Goal: Transaction & Acquisition: Book appointment/travel/reservation

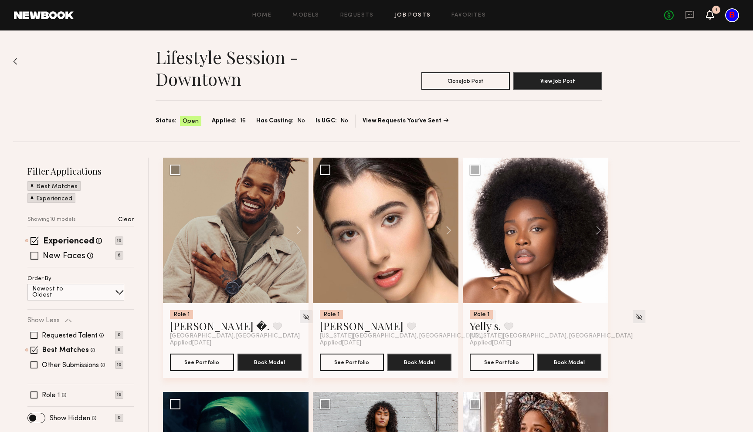
click at [707, 17] on icon at bounding box center [709, 14] width 7 height 6
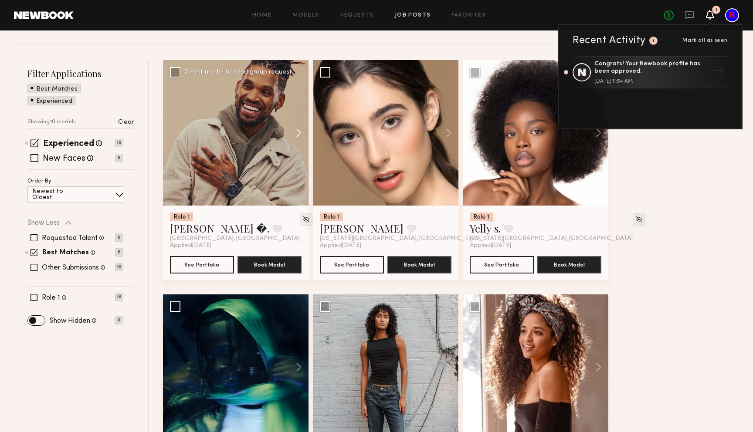
scroll to position [101, 0]
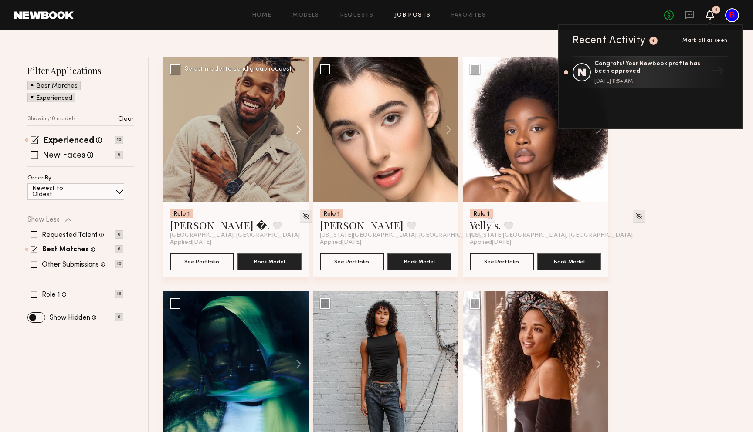
click at [303, 128] on button at bounding box center [295, 130] width 28 height 146
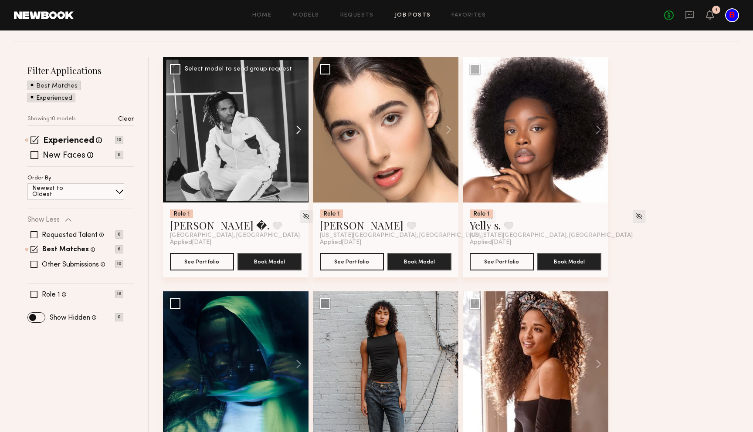
click at [303, 128] on button at bounding box center [295, 130] width 28 height 146
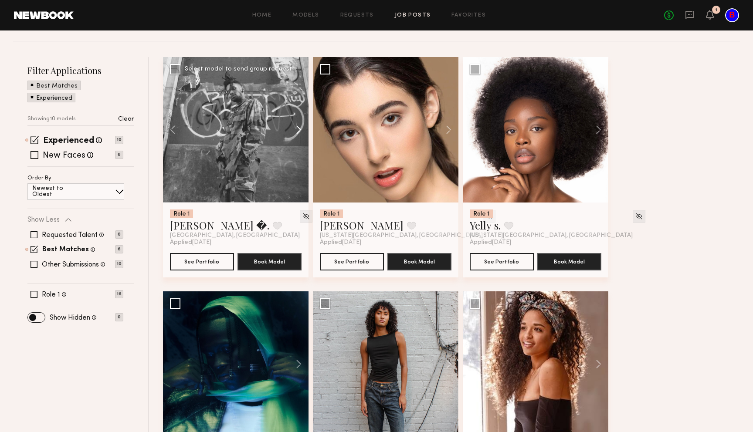
click at [303, 128] on button at bounding box center [295, 130] width 28 height 146
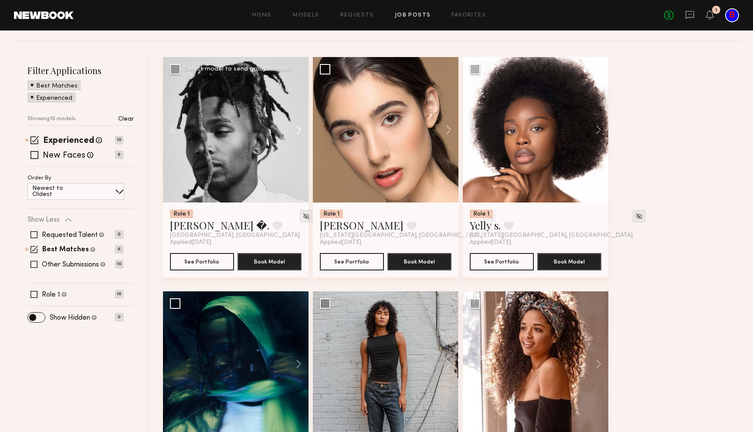
click at [303, 128] on button at bounding box center [295, 130] width 28 height 146
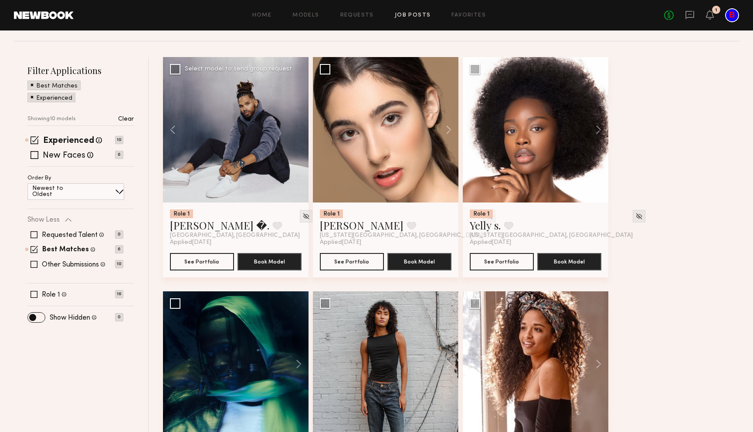
click at [303, 128] on div at bounding box center [236, 130] width 146 height 146
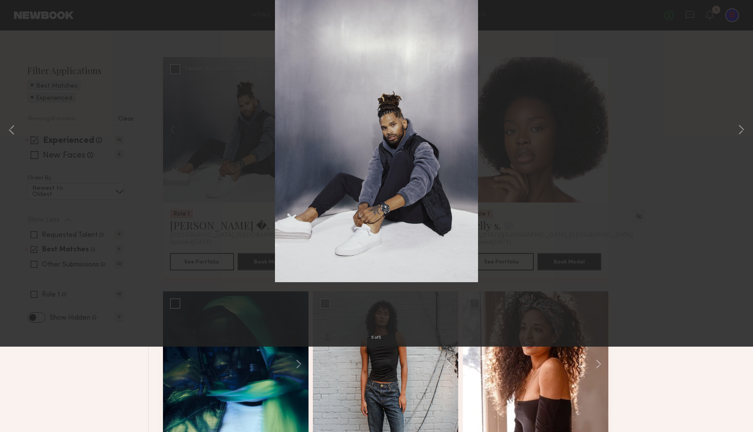
click at [566, 92] on div "5 of 5" at bounding box center [376, 216] width 753 height 432
click at [680, 140] on div "5 of 5" at bounding box center [376, 216] width 753 height 432
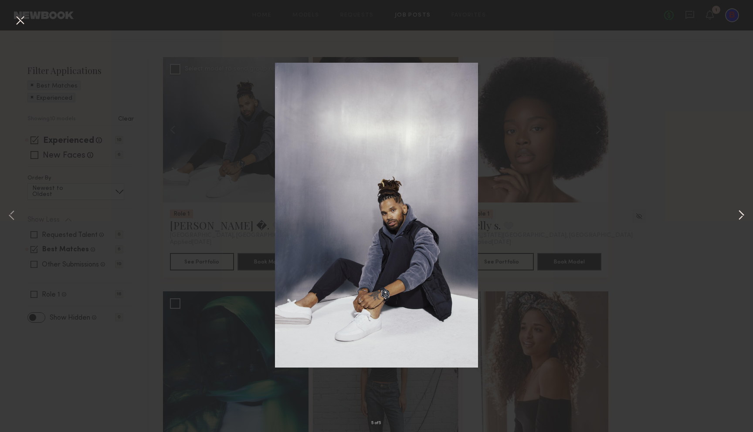
click at [745, 213] on button at bounding box center [741, 216] width 10 height 346
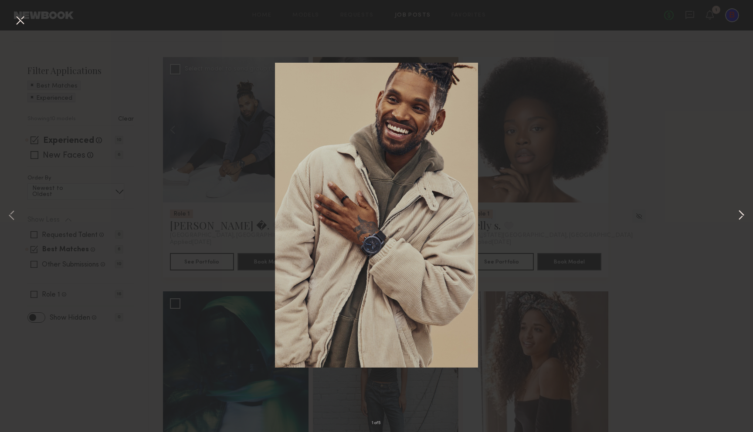
click at [745, 213] on button at bounding box center [741, 216] width 10 height 346
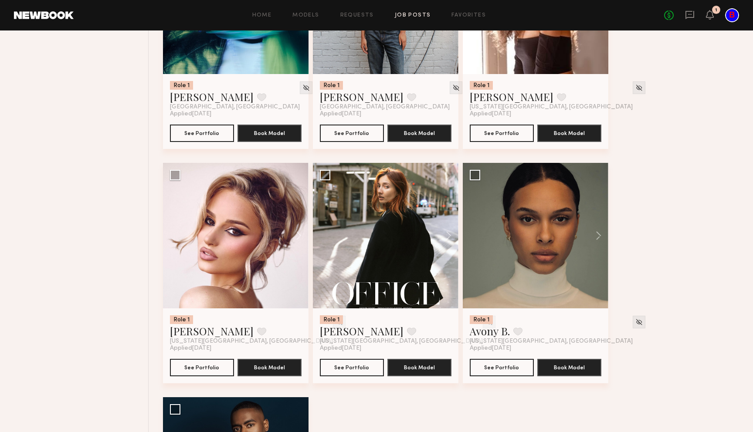
scroll to position [467, 0]
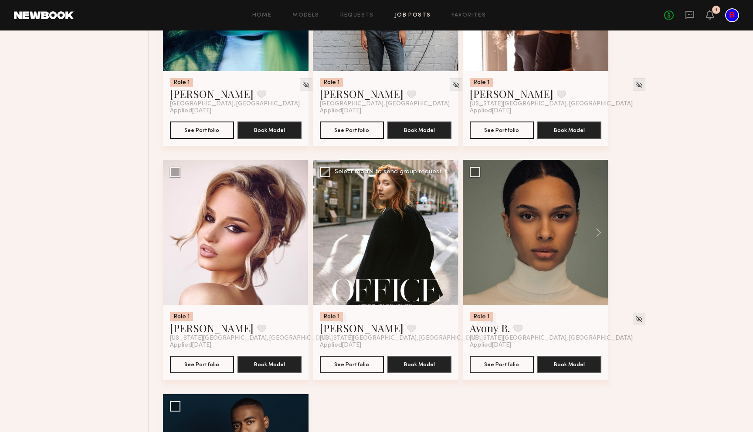
click at [450, 230] on button at bounding box center [444, 233] width 28 height 146
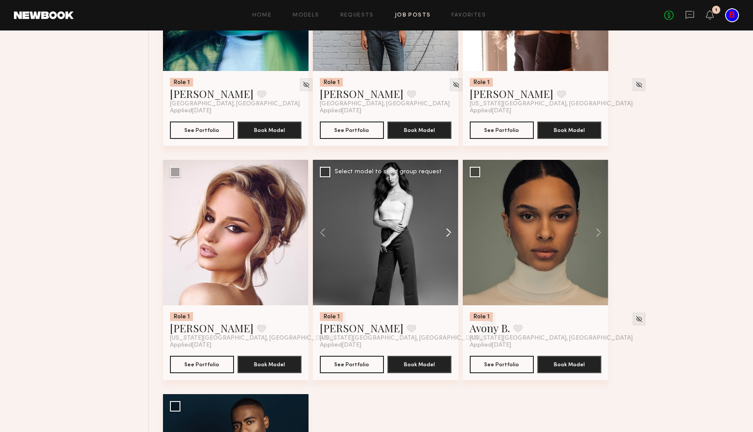
click at [450, 230] on button at bounding box center [444, 233] width 28 height 146
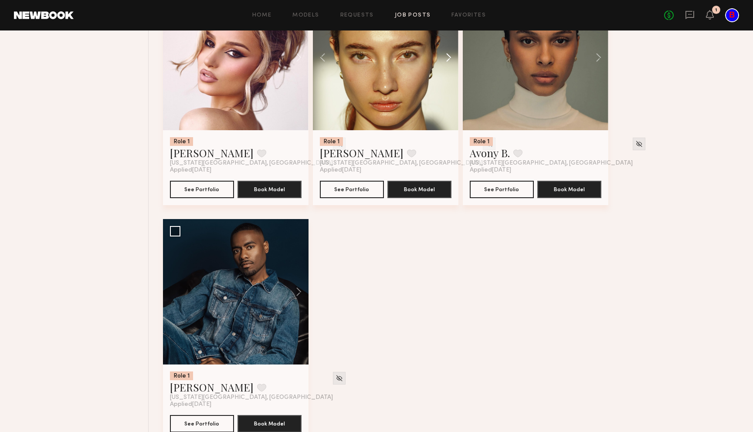
scroll to position [643, 0]
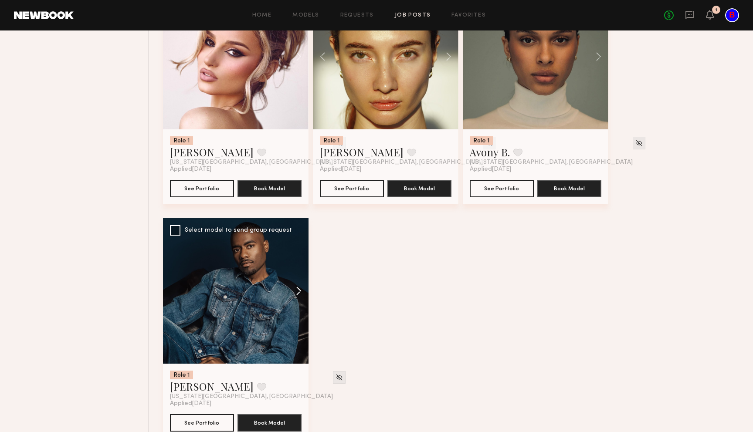
click at [300, 288] on button at bounding box center [295, 291] width 28 height 146
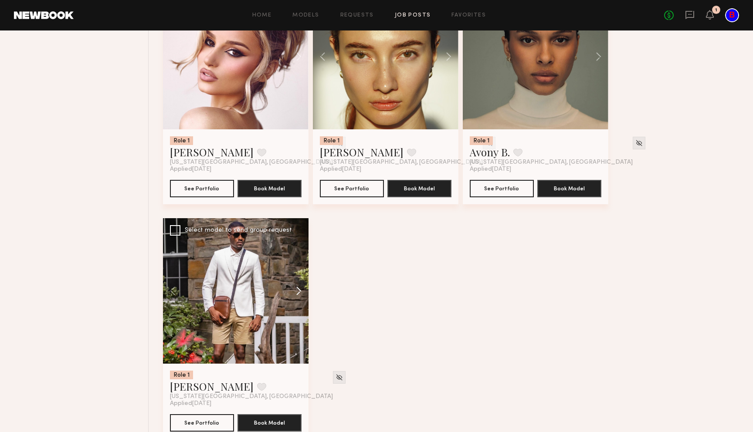
click at [300, 288] on button at bounding box center [295, 291] width 28 height 146
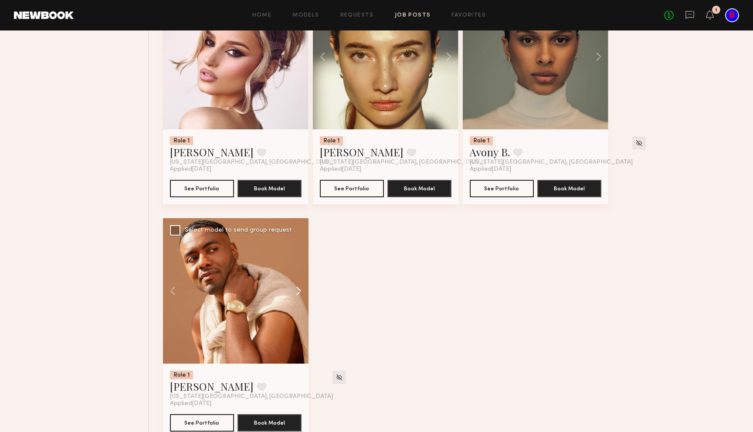
click at [298, 292] on button at bounding box center [295, 291] width 28 height 146
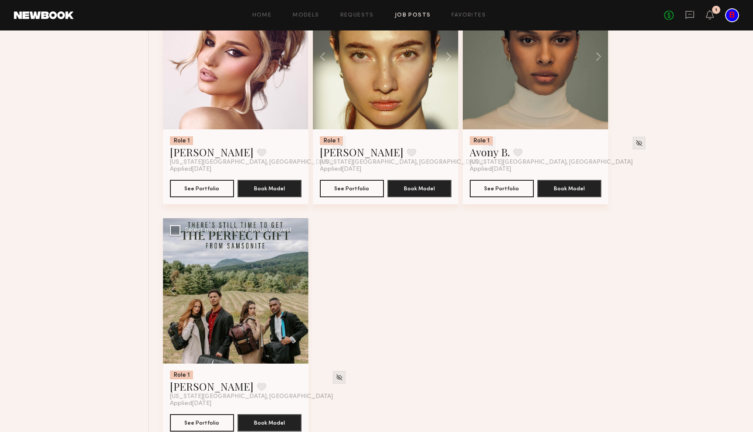
scroll to position [664, 0]
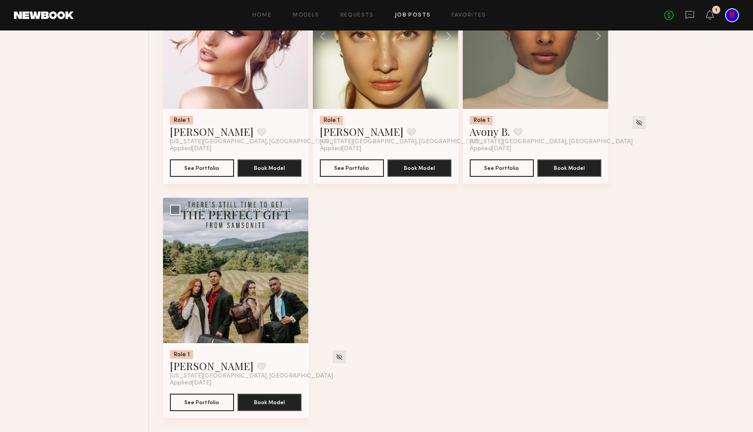
click at [238, 261] on div at bounding box center [236, 271] width 146 height 146
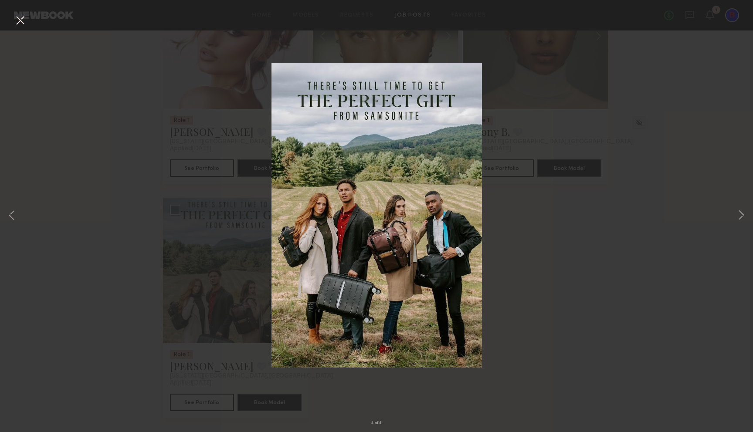
click at [559, 292] on div "4 of 4" at bounding box center [376, 216] width 753 height 432
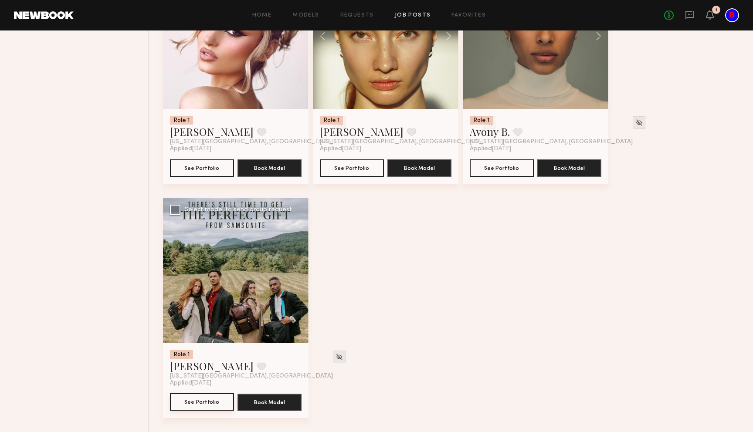
click at [197, 402] on button "See Portfolio" at bounding box center [202, 401] width 64 height 17
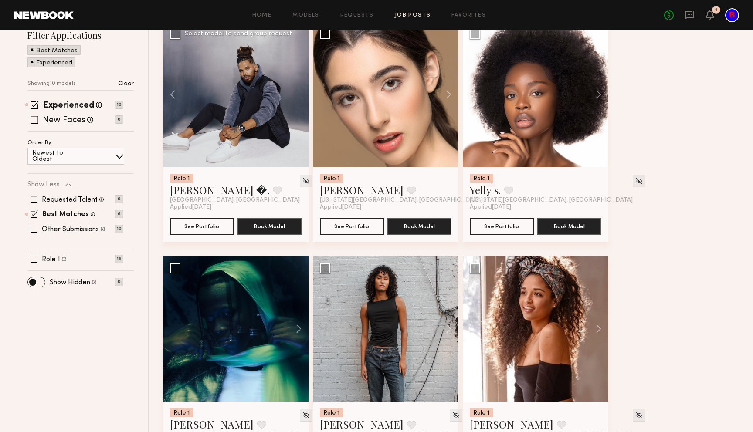
scroll to position [0, 0]
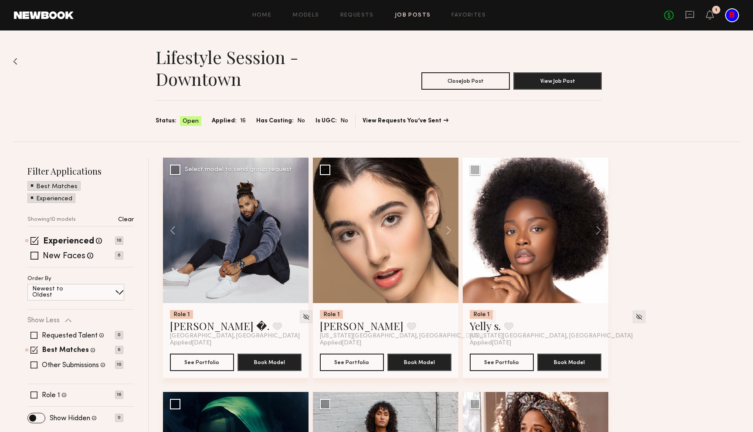
click at [402, 14] on link "Job Posts" at bounding box center [413, 16] width 36 height 6
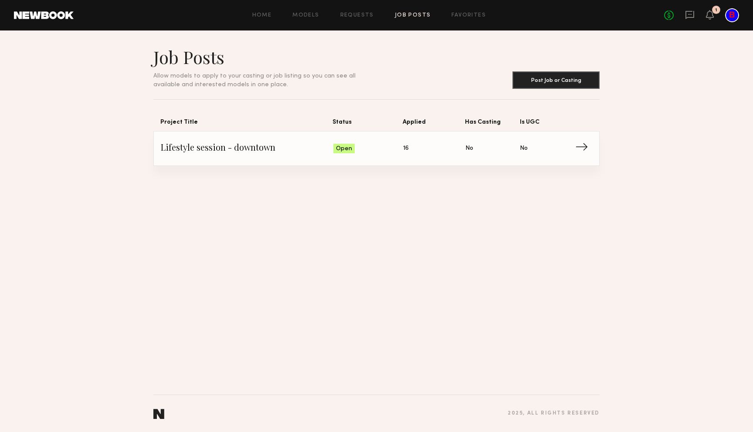
click at [523, 154] on span "Is UGC: No" at bounding box center [547, 148] width 54 height 13
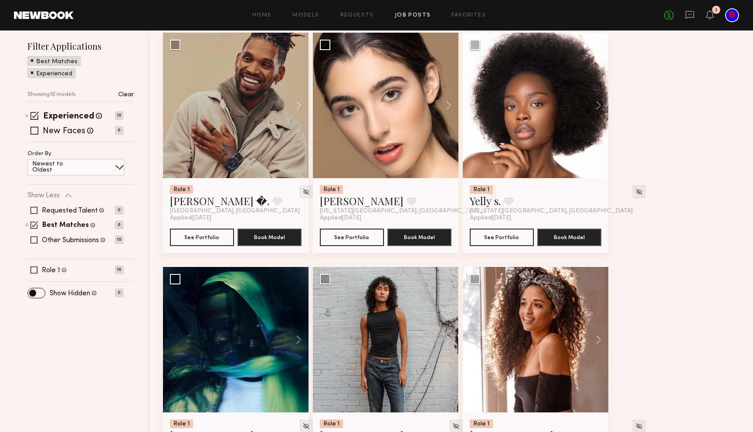
scroll to position [125, 0]
click at [593, 102] on button at bounding box center [594, 106] width 28 height 146
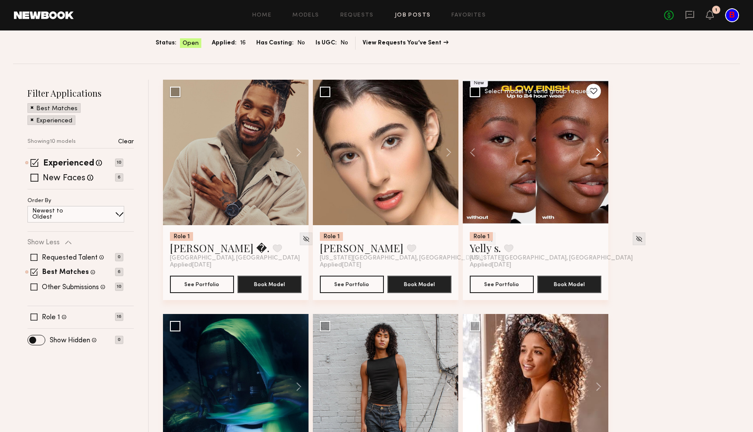
scroll to position [78, 0]
click at [599, 150] on button at bounding box center [594, 153] width 28 height 146
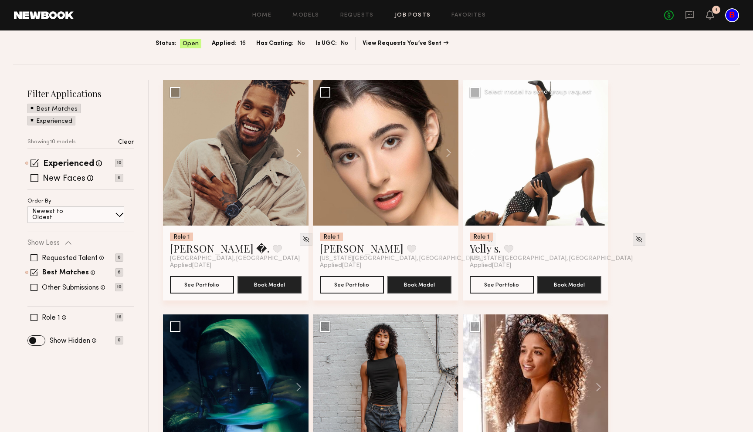
click at [599, 150] on button at bounding box center [594, 153] width 28 height 146
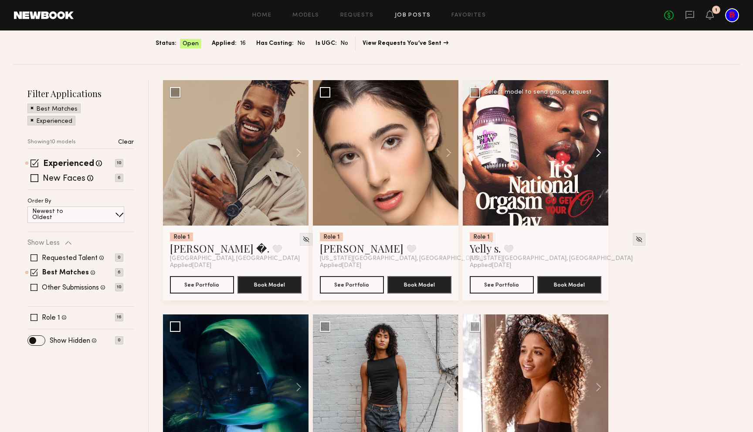
click at [599, 150] on button at bounding box center [594, 153] width 28 height 146
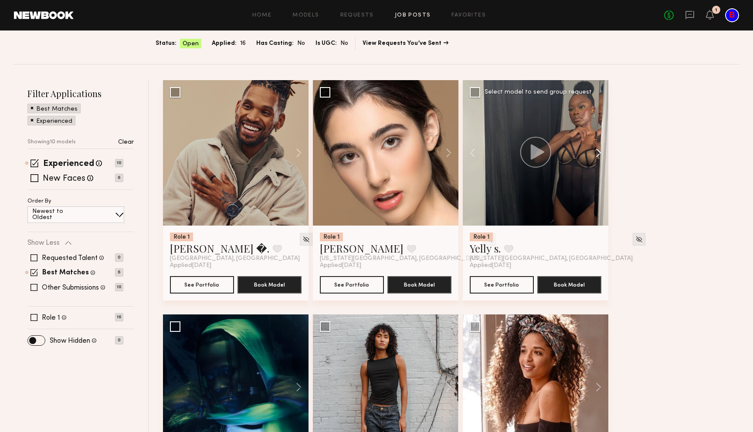
click at [599, 150] on button at bounding box center [594, 153] width 28 height 146
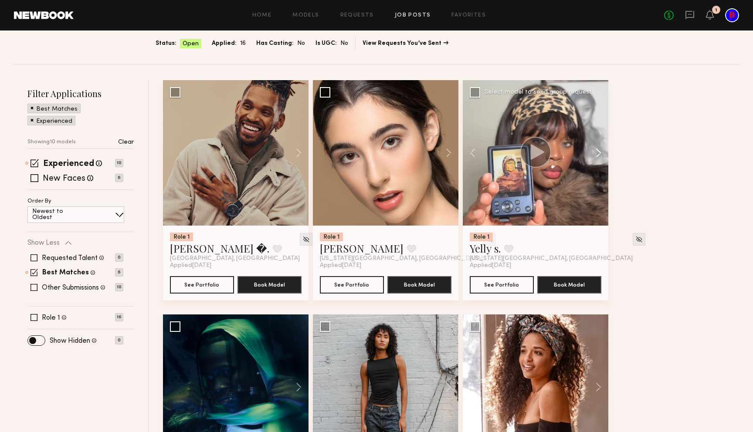
click at [599, 150] on button at bounding box center [594, 153] width 28 height 146
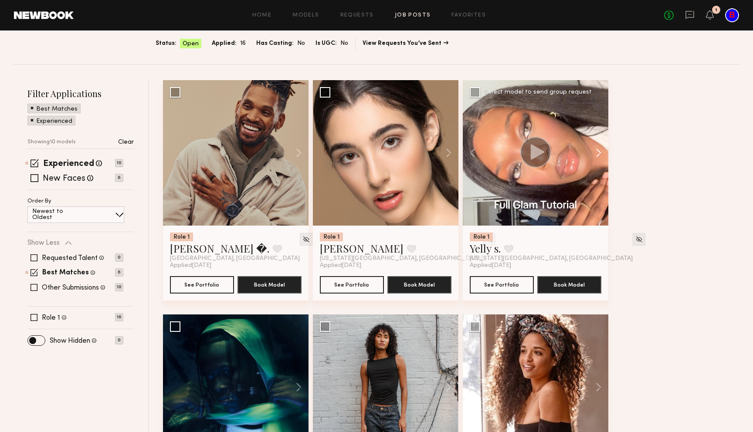
click at [599, 150] on button at bounding box center [594, 153] width 28 height 146
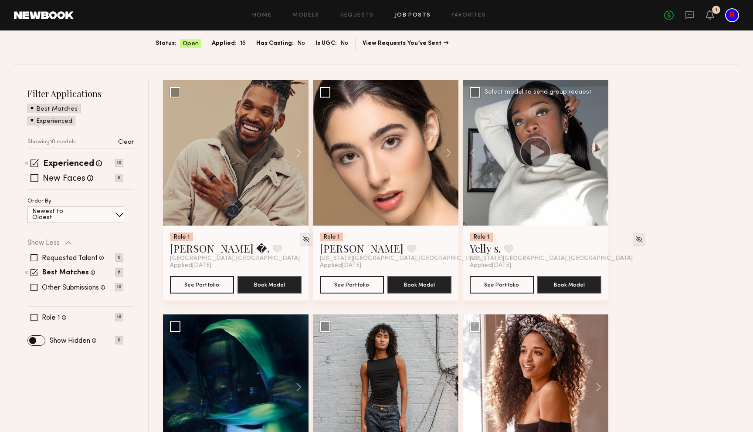
click at [599, 150] on div at bounding box center [536, 153] width 146 height 146
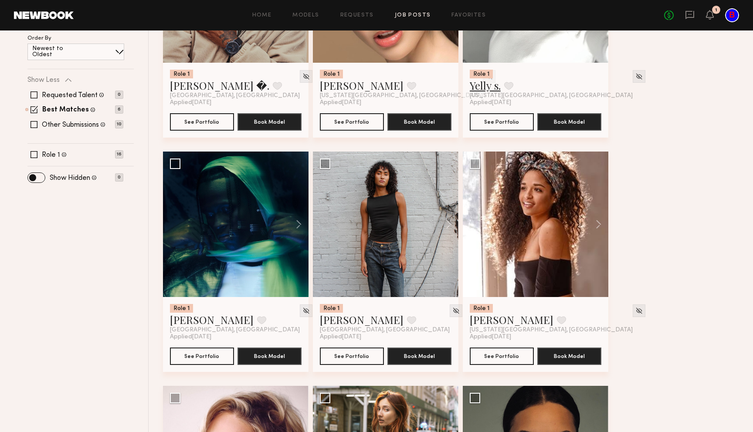
scroll to position [254, 0]
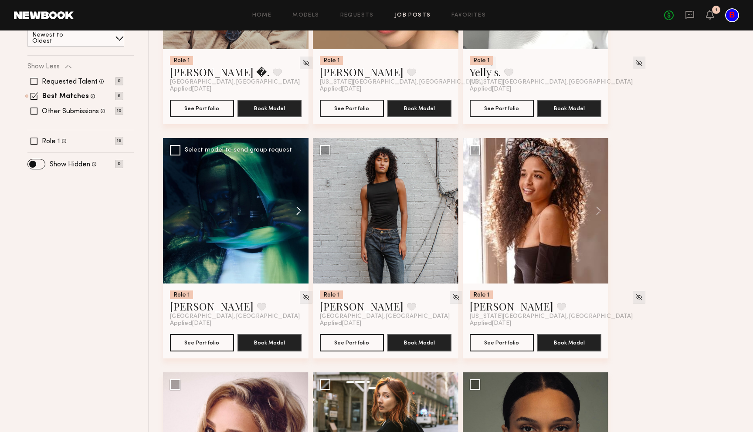
click at [300, 215] on button at bounding box center [295, 211] width 28 height 146
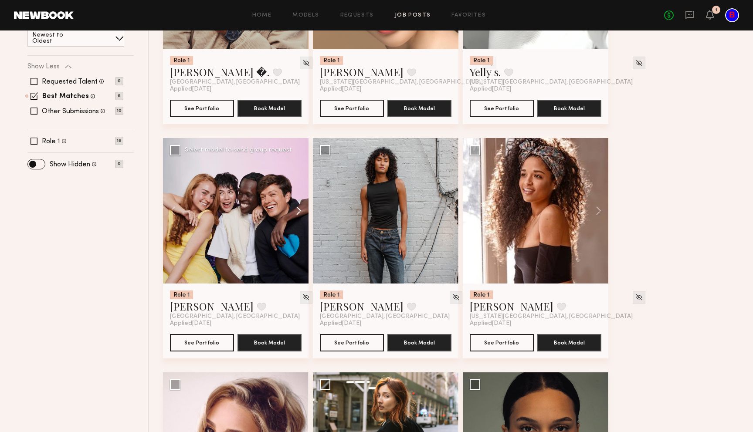
click at [300, 215] on button at bounding box center [295, 211] width 28 height 146
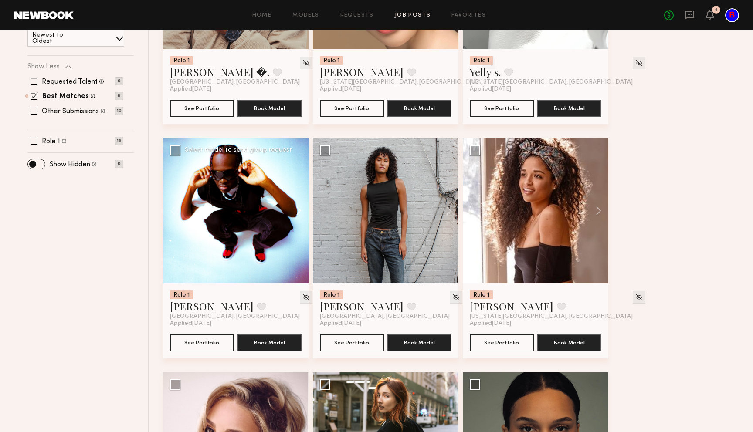
click at [300, 215] on button at bounding box center [295, 211] width 28 height 146
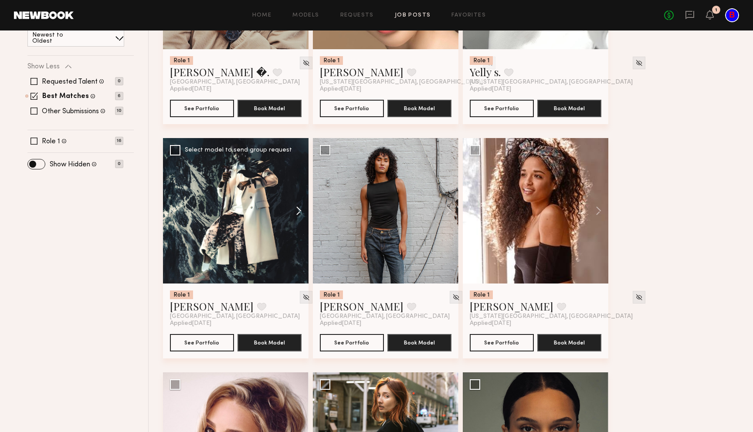
click at [300, 215] on button at bounding box center [295, 211] width 28 height 146
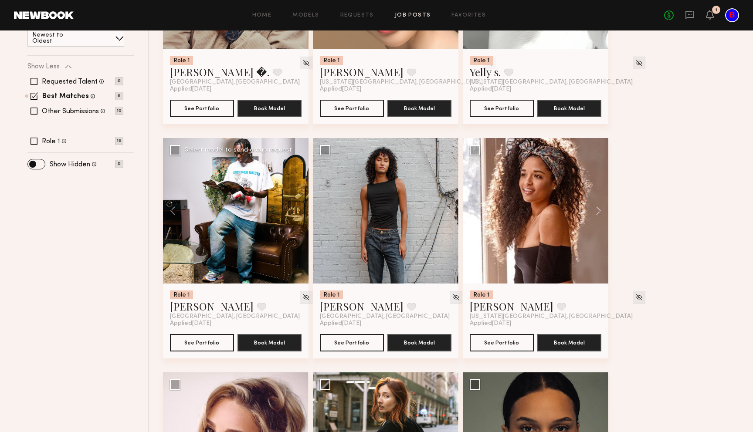
click at [300, 215] on div at bounding box center [236, 211] width 146 height 146
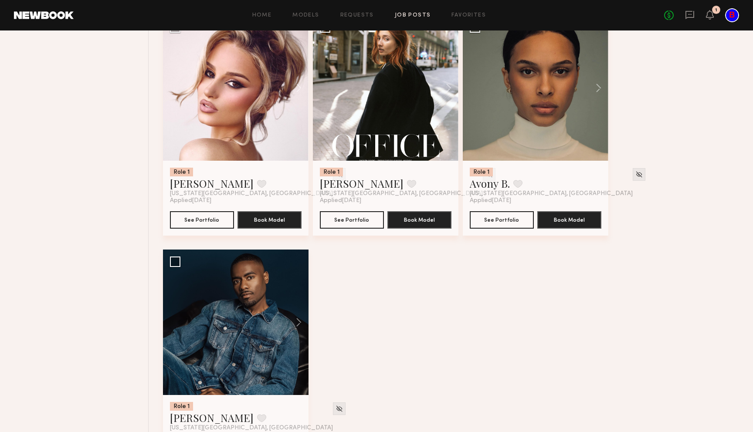
scroll to position [664, 0]
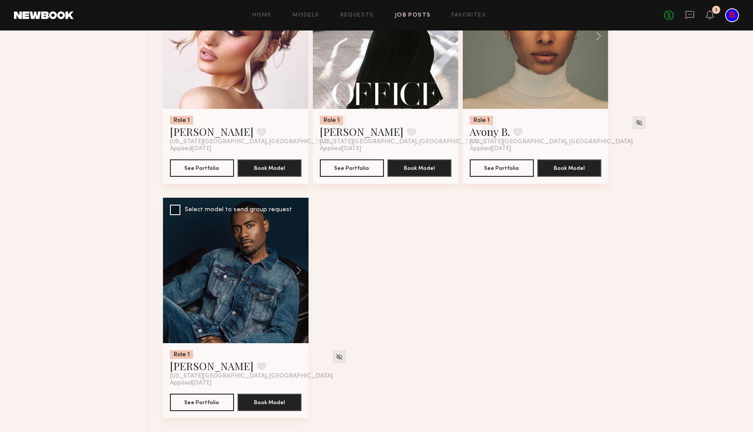
click at [266, 254] on div at bounding box center [236, 271] width 146 height 146
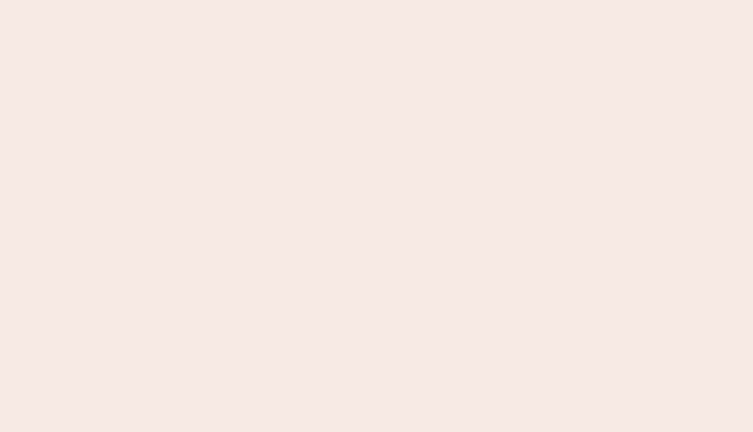
scroll to position [0, 0]
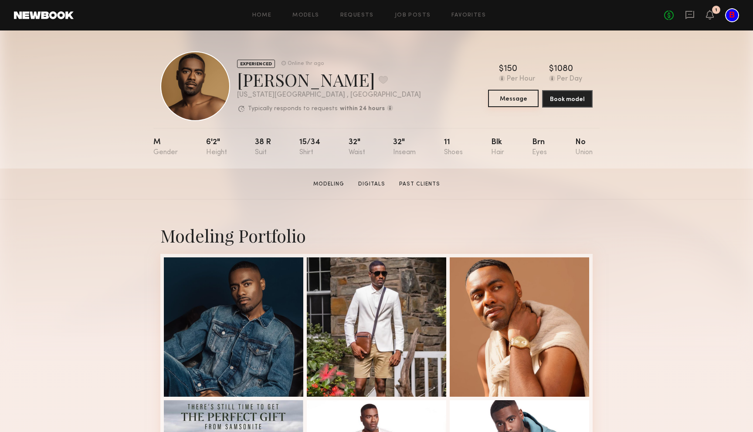
click at [510, 97] on button "Message" at bounding box center [513, 98] width 51 height 17
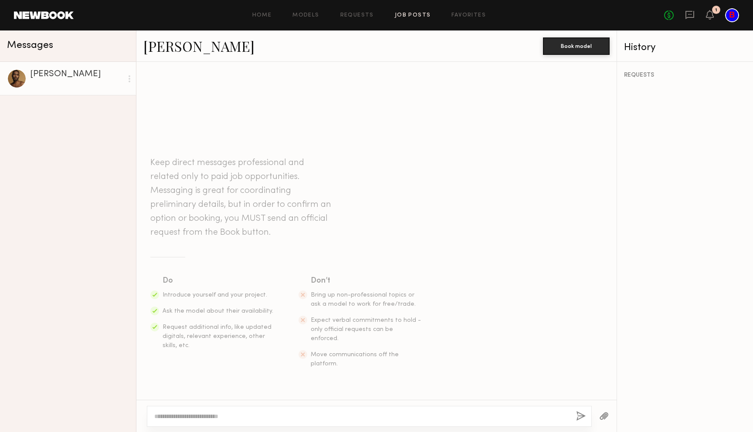
click at [416, 14] on link "Job Posts" at bounding box center [413, 16] width 36 height 6
click at [195, 415] on textarea at bounding box center [361, 416] width 415 height 9
type textarea "**********"
click at [578, 417] on button "button" at bounding box center [581, 416] width 10 height 11
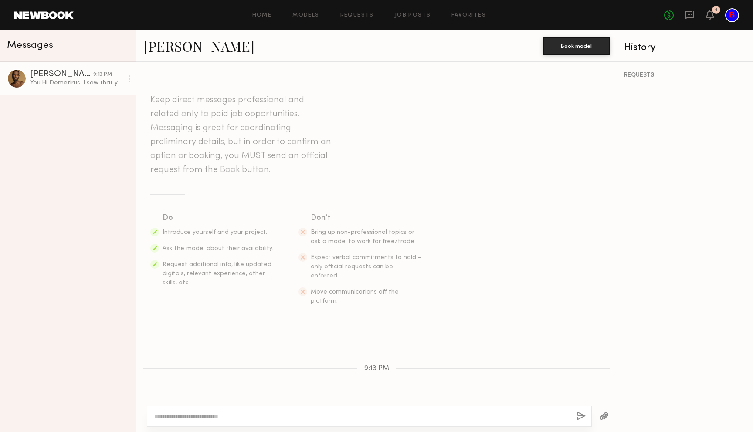
scroll to position [38, 0]
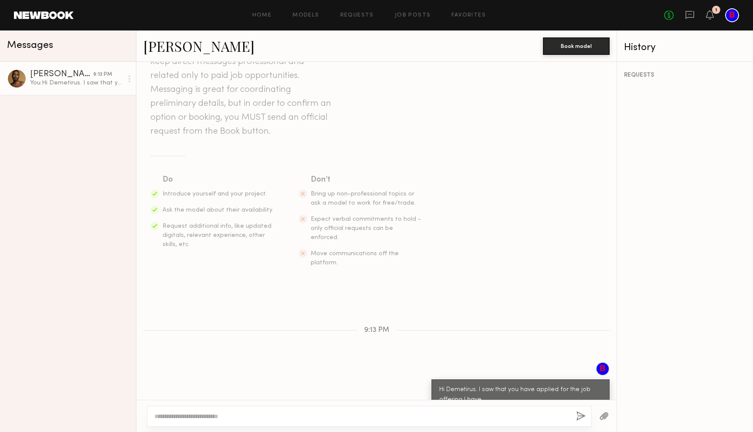
click at [431, 417] on textarea at bounding box center [361, 416] width 415 height 9
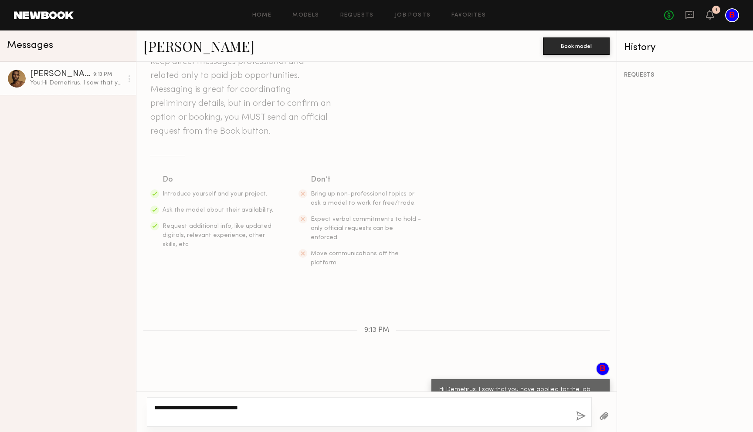
scroll to position [46, 0]
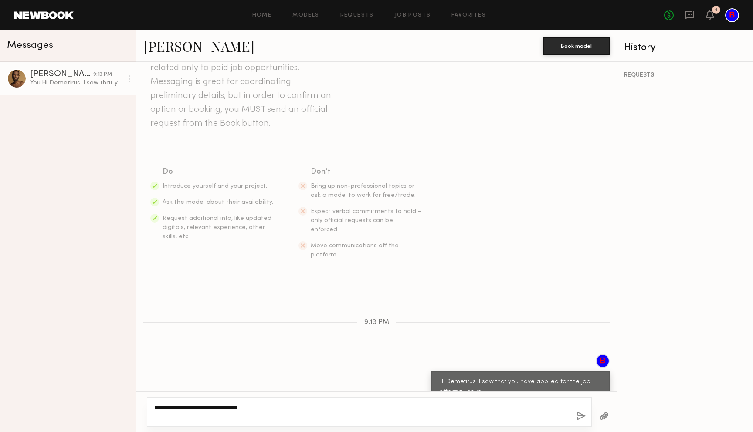
type textarea "**********"
click at [583, 416] on button "button" at bounding box center [581, 416] width 10 height 11
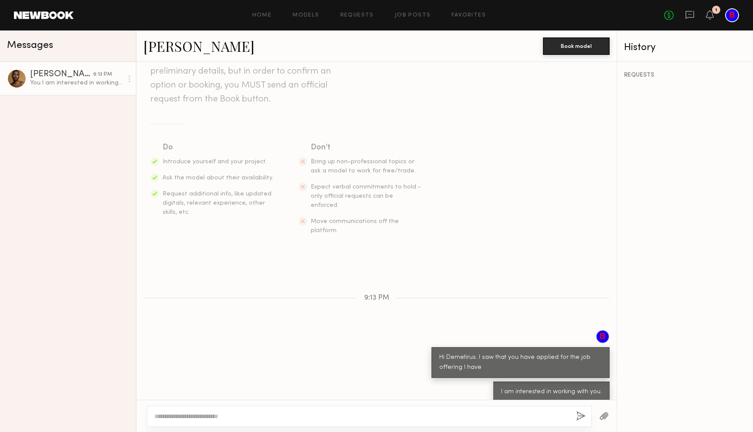
scroll to position [97, 0]
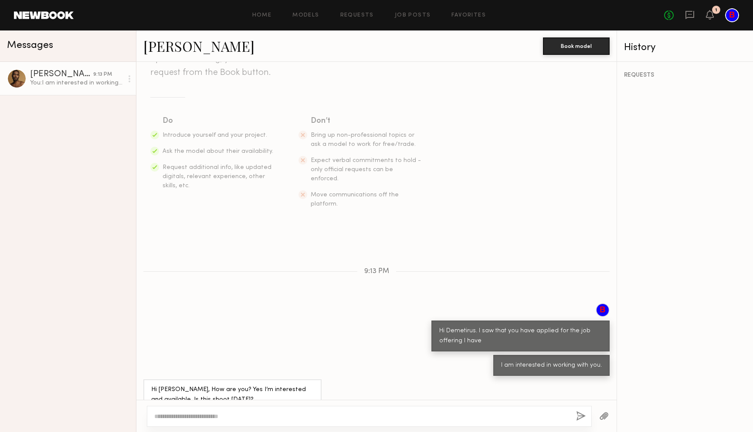
click at [192, 414] on textarea at bounding box center [361, 416] width 415 height 9
drag, startPoint x: 496, startPoint y: 413, endPoint x: 267, endPoint y: 416, distance: 229.6
click at [267, 416] on textarea "**********" at bounding box center [361, 416] width 415 height 9
type textarea "*"
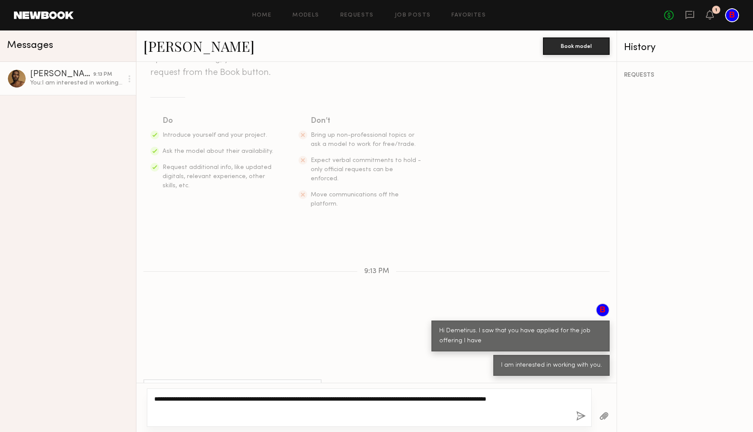
type textarea "**********"
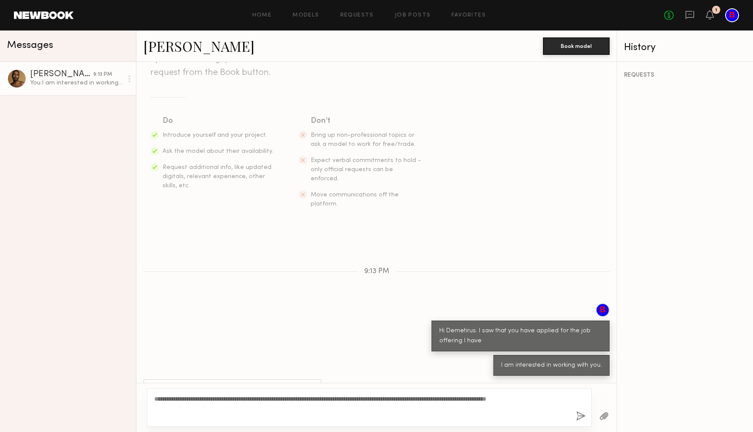
click at [581, 413] on button "button" at bounding box center [581, 416] width 10 height 11
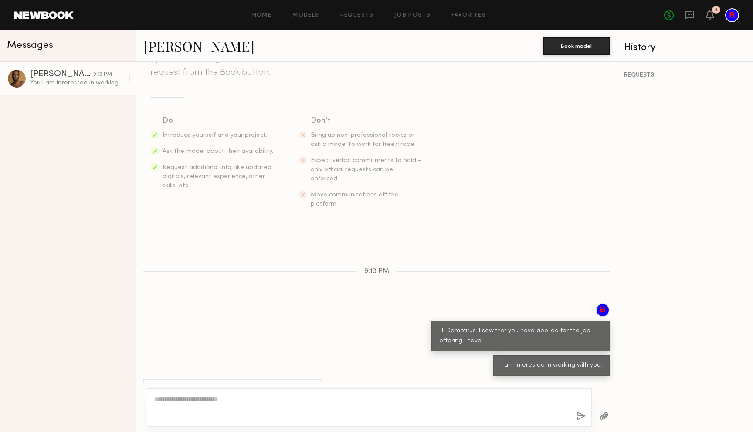
scroll to position [159, 0]
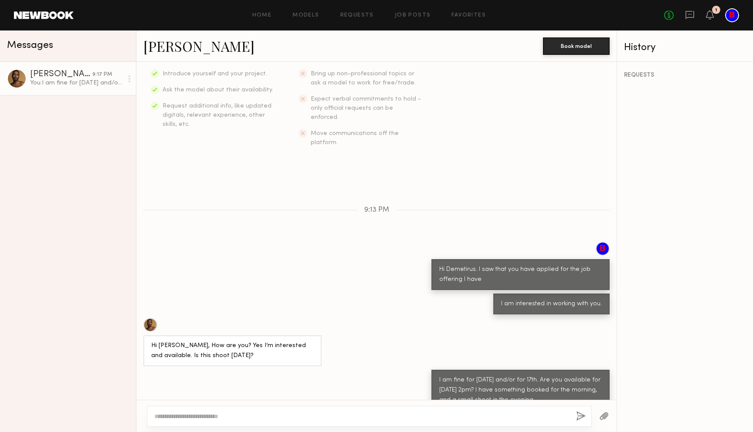
click at [714, 15] on div "No fees up to $5,000 1" at bounding box center [701, 15] width 75 height 14
click at [708, 10] on icon at bounding box center [710, 15] width 8 height 10
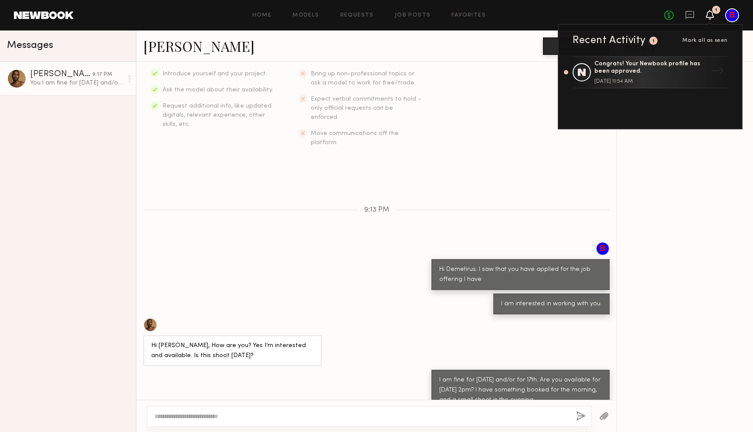
click at [708, 10] on icon at bounding box center [710, 15] width 8 height 10
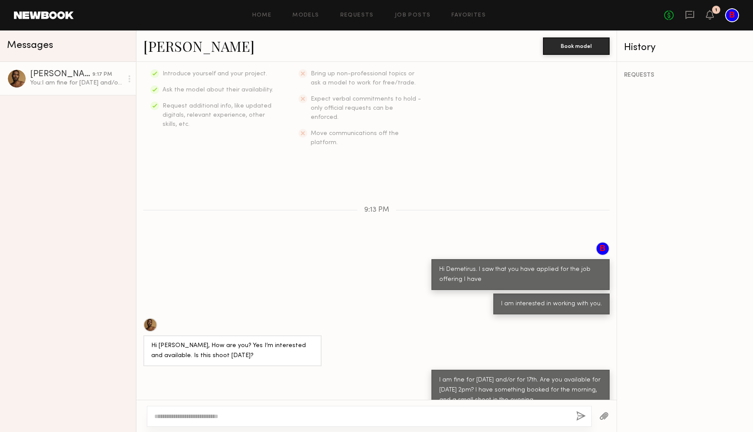
click at [203, 415] on textarea at bounding box center [361, 416] width 415 height 9
click at [254, 411] on div at bounding box center [369, 416] width 445 height 21
click at [244, 419] on textarea at bounding box center [361, 416] width 415 height 9
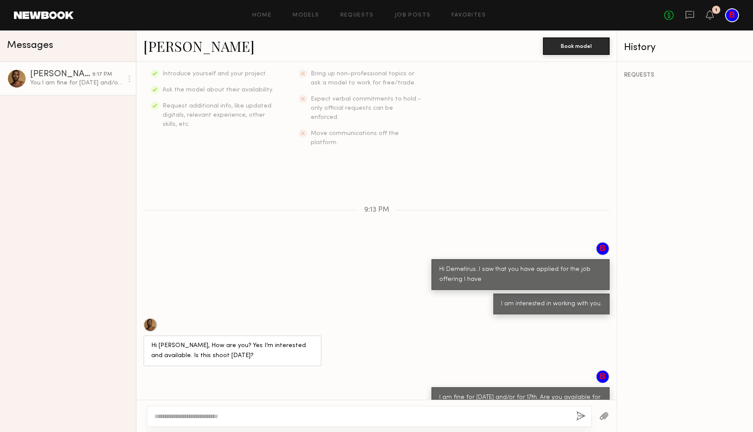
scroll to position [210, 0]
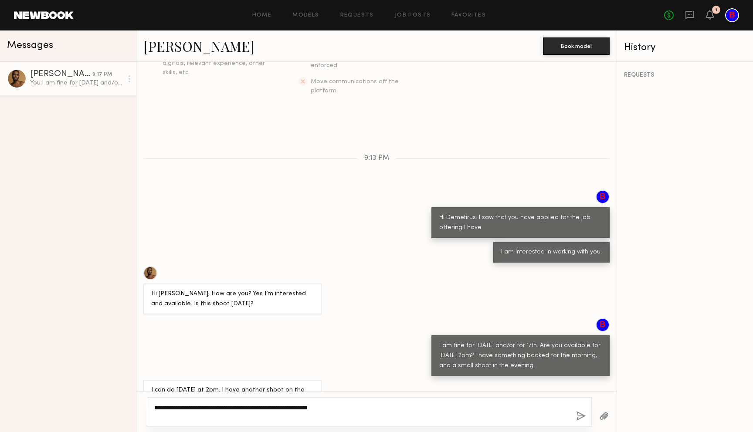
type textarea "**********"
click at [579, 419] on button "button" at bounding box center [581, 416] width 10 height 11
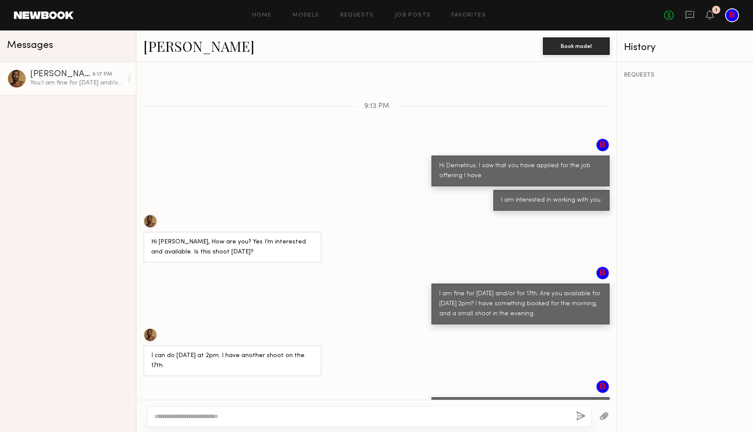
scroll to position [271, 0]
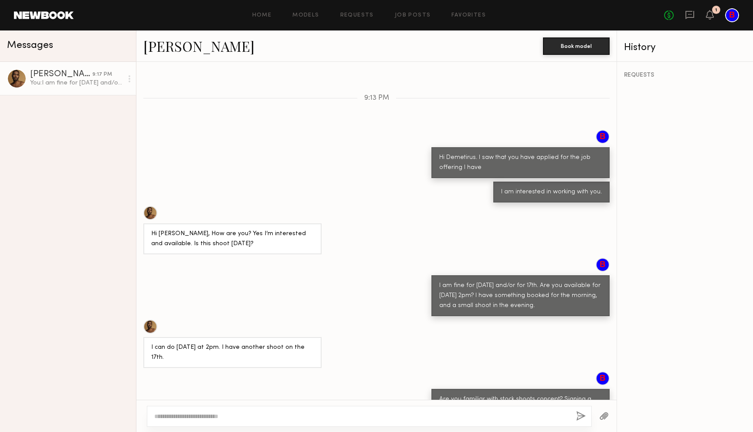
click at [604, 410] on div at bounding box center [604, 416] width 25 height 21
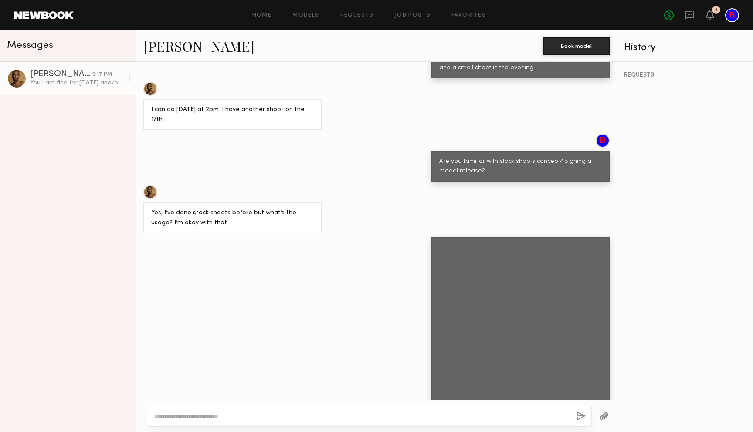
click at [203, 417] on textarea at bounding box center [361, 416] width 415 height 9
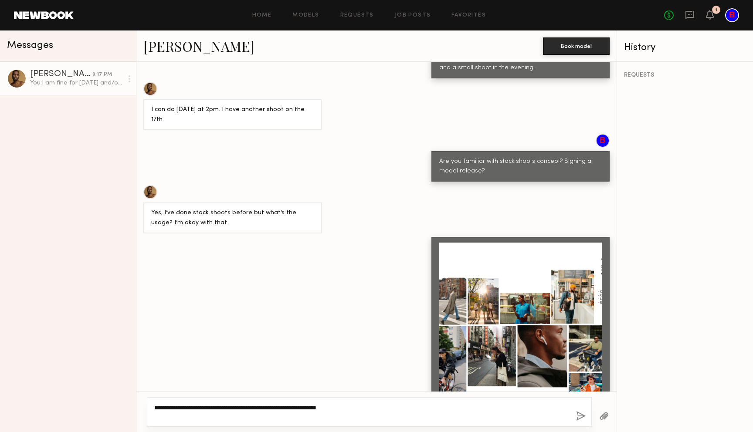
type textarea "**********"
click at [578, 412] on button "button" at bounding box center [581, 416] width 10 height 11
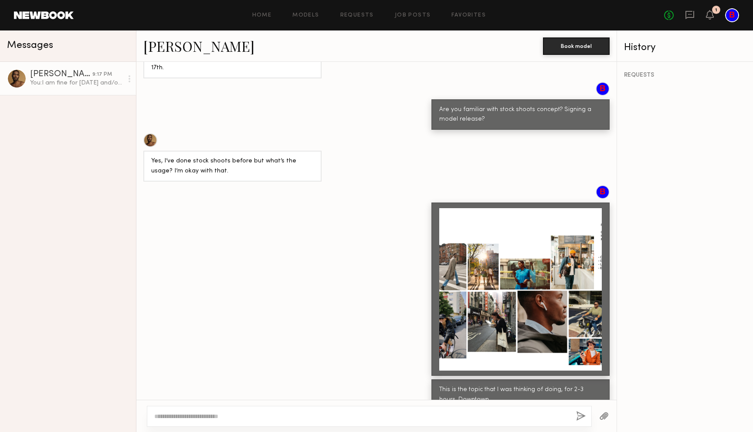
click at [512, 302] on div at bounding box center [520, 289] width 163 height 163
click at [244, 417] on textarea at bounding box center [361, 416] width 415 height 9
type textarea "*"
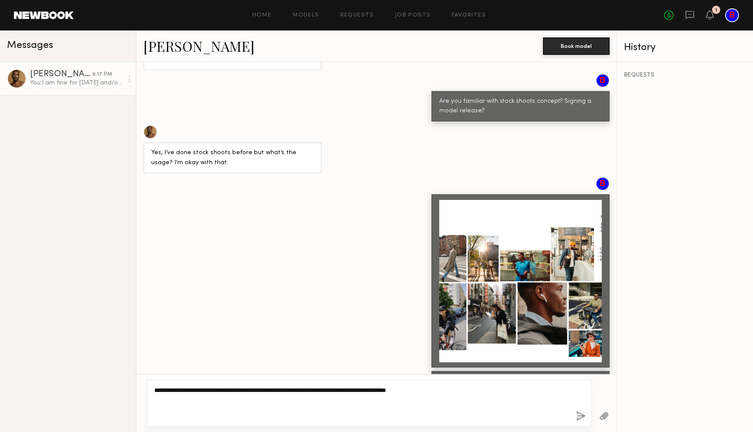
type textarea "**********"
click at [581, 414] on button "button" at bounding box center [581, 416] width 10 height 11
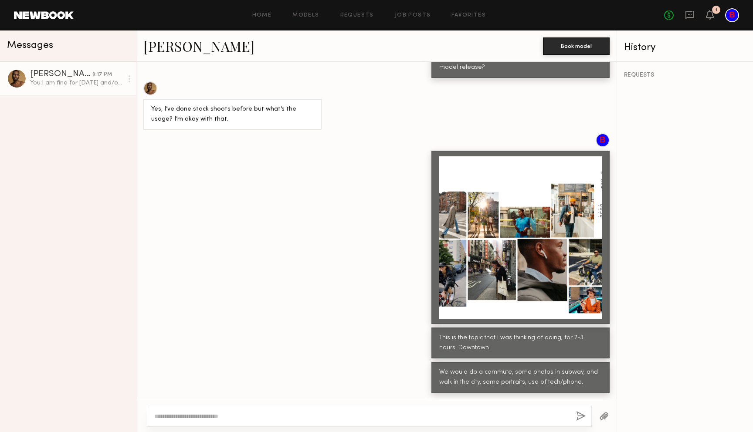
scroll to position [595, 0]
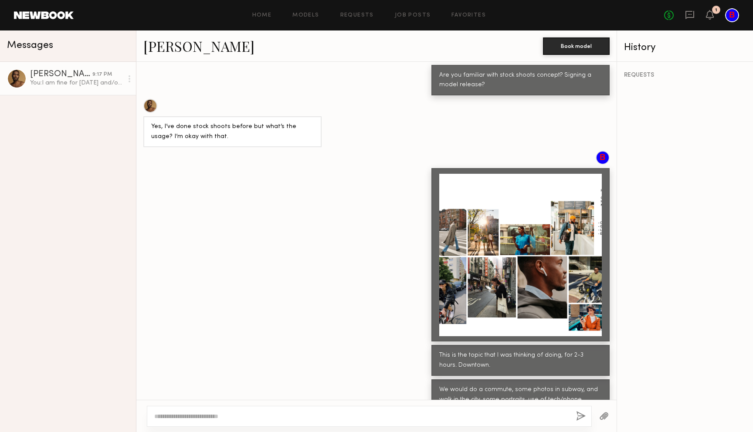
click at [261, 424] on div at bounding box center [369, 416] width 445 height 21
click at [256, 414] on textarea at bounding box center [361, 416] width 415 height 9
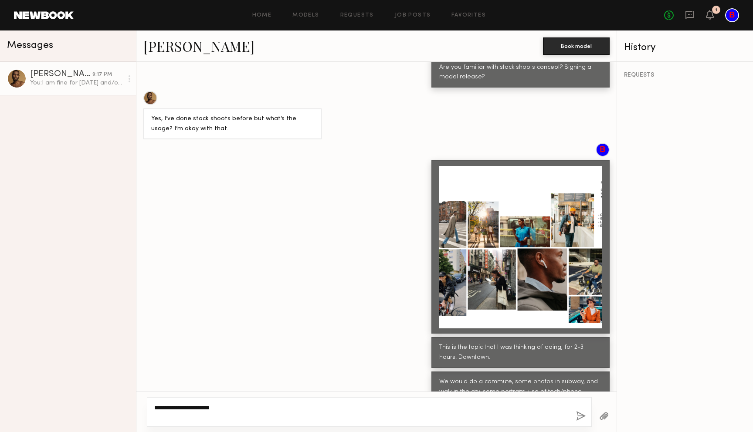
paste textarea "**********"
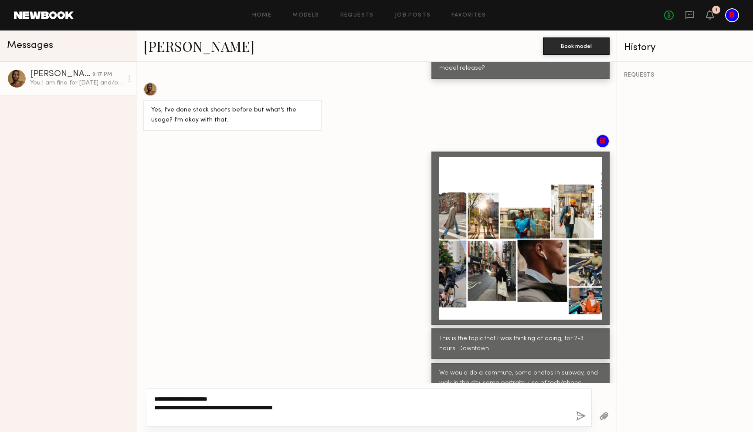
scroll to position [620, 0]
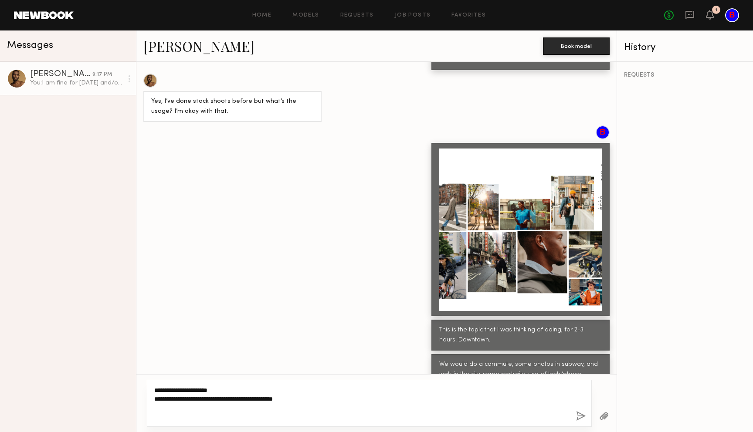
type textarea "**********"
click at [587, 409] on div "**********" at bounding box center [369, 403] width 445 height 47
click at [581, 414] on button "button" at bounding box center [581, 416] width 10 height 11
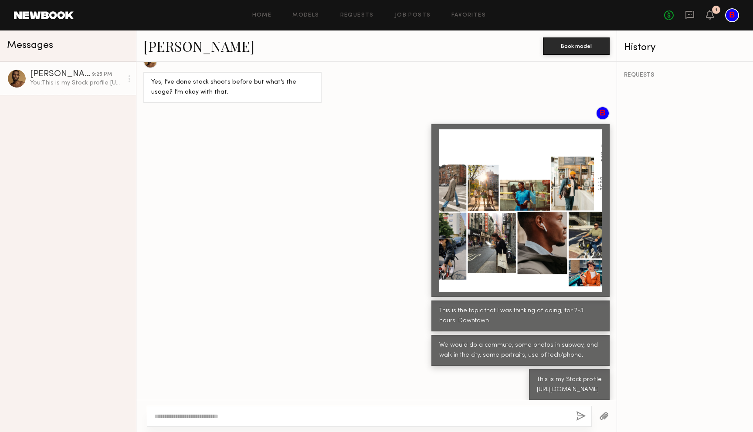
scroll to position [629, 0]
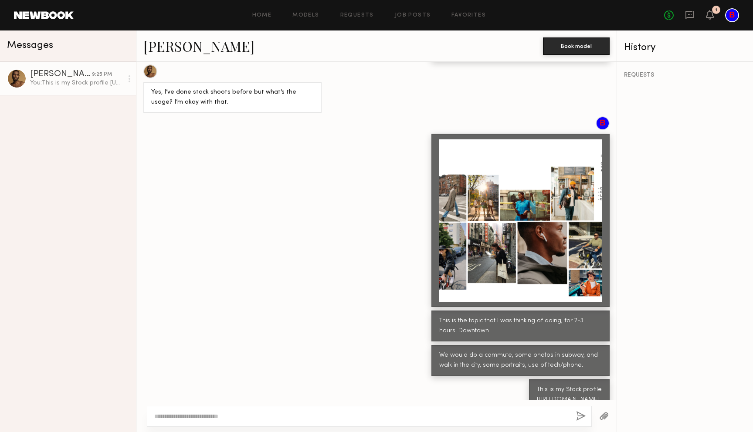
click at [427, 422] on div at bounding box center [369, 416] width 445 height 21
click at [419, 417] on textarea at bounding box center [361, 416] width 415 height 9
click at [267, 417] on textarea at bounding box center [361, 416] width 415 height 9
click at [217, 420] on textarea at bounding box center [361, 416] width 415 height 9
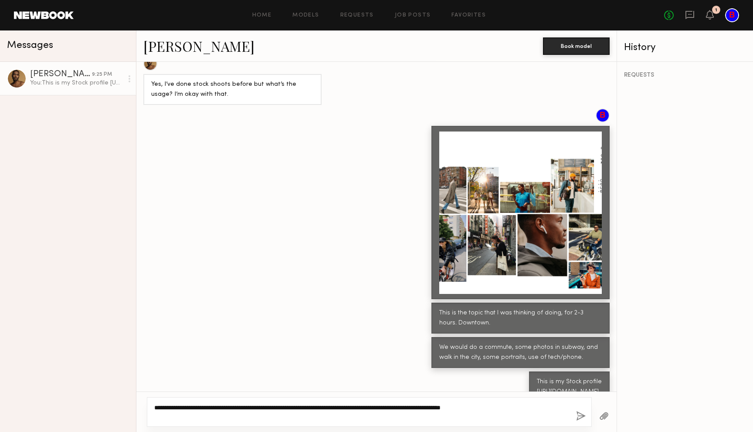
type textarea "**********"
click at [573, 414] on div "**********" at bounding box center [369, 412] width 445 height 30
click at [579, 415] on button "button" at bounding box center [581, 416] width 10 height 11
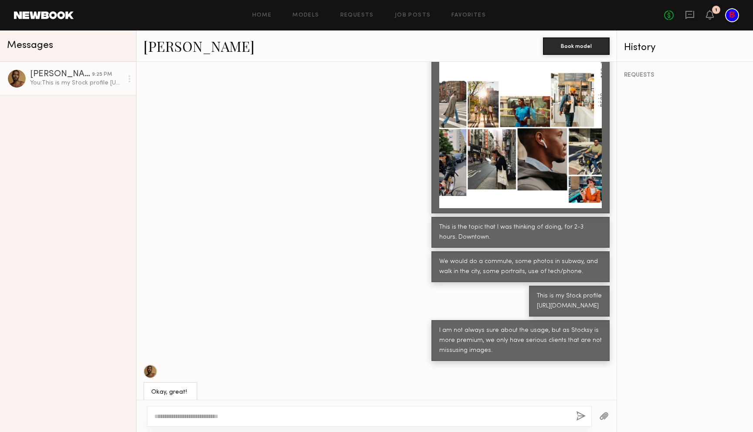
scroll to position [740, 0]
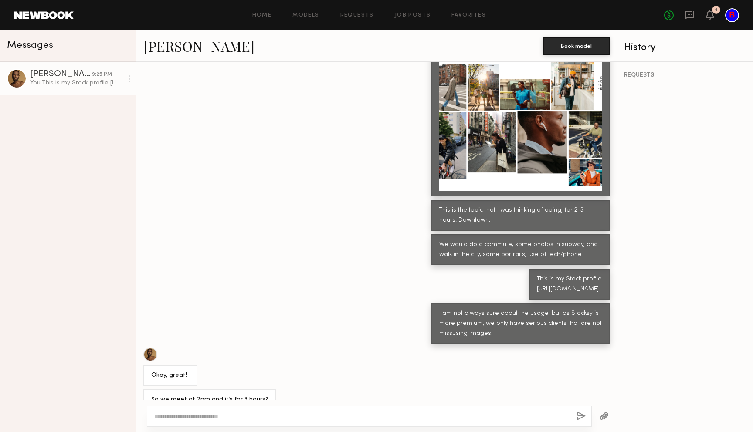
click at [210, 414] on textarea at bounding box center [361, 416] width 415 height 9
click at [214, 415] on textarea at bounding box center [361, 416] width 415 height 9
type textarea "**********"
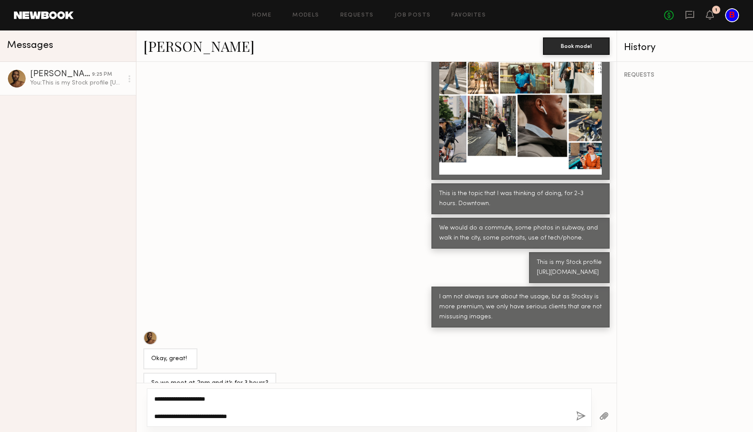
type textarea "**********"
click at [577, 415] on button "button" at bounding box center [581, 416] width 10 height 11
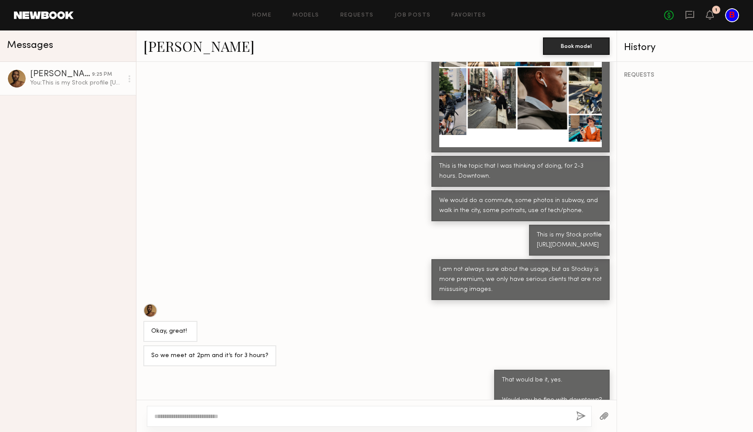
click at [264, 418] on textarea at bounding box center [361, 416] width 415 height 9
type textarea "**********"
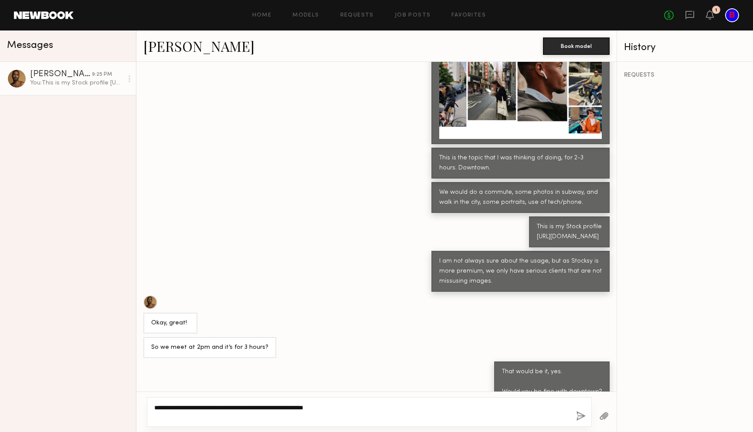
type textarea "**********"
click at [580, 415] on button "button" at bounding box center [581, 416] width 10 height 11
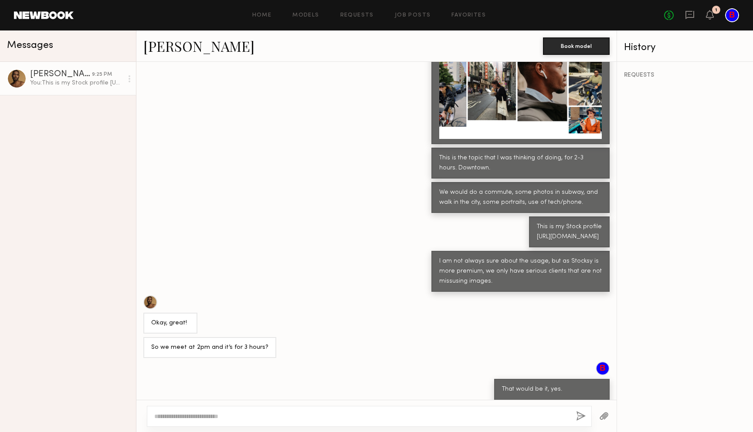
scroll to position [836, 0]
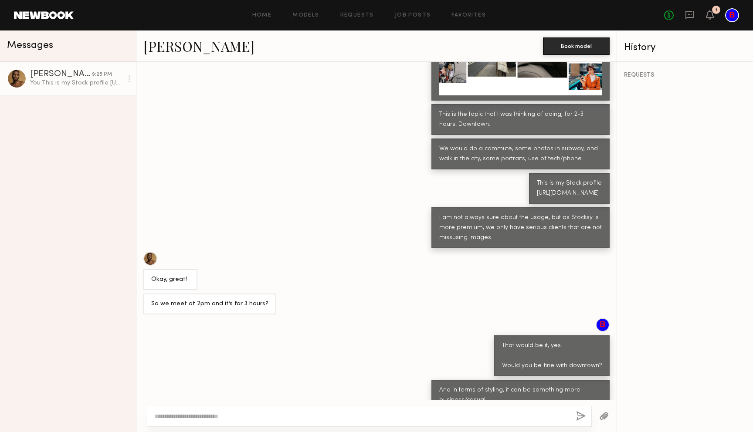
click at [271, 418] on textarea at bounding box center [361, 416] width 415 height 9
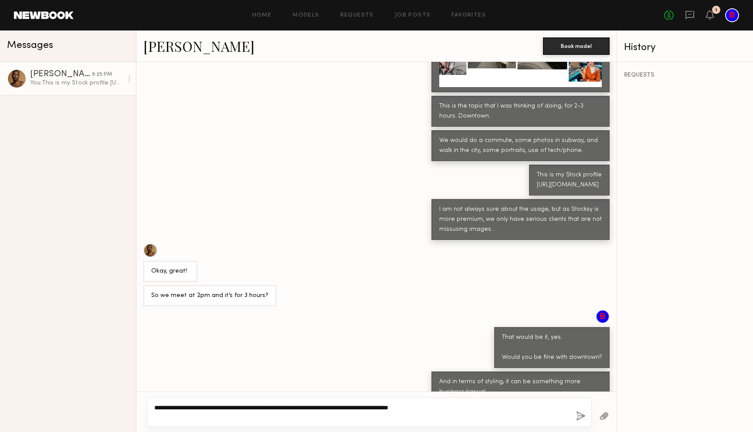
type textarea "**********"
click at [581, 413] on button "button" at bounding box center [581, 416] width 10 height 11
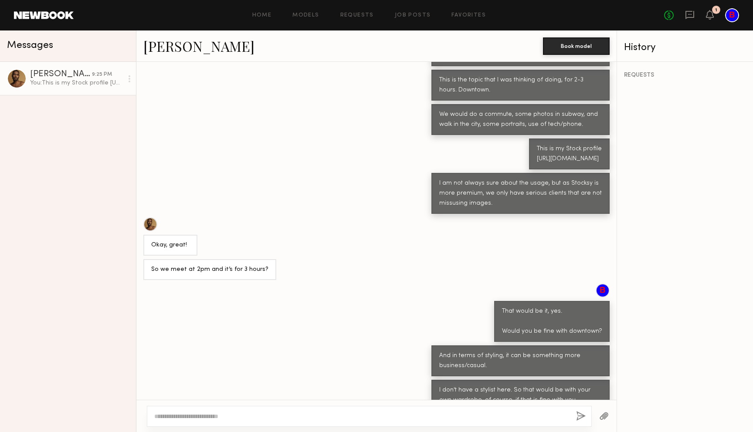
click at [606, 416] on button "button" at bounding box center [604, 416] width 10 height 11
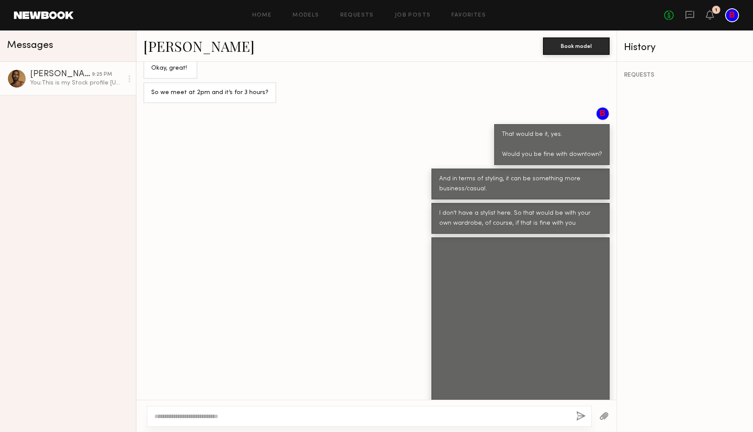
click at [227, 408] on div at bounding box center [369, 416] width 445 height 21
click at [218, 411] on div at bounding box center [369, 416] width 445 height 21
click at [207, 418] on textarea at bounding box center [361, 416] width 415 height 9
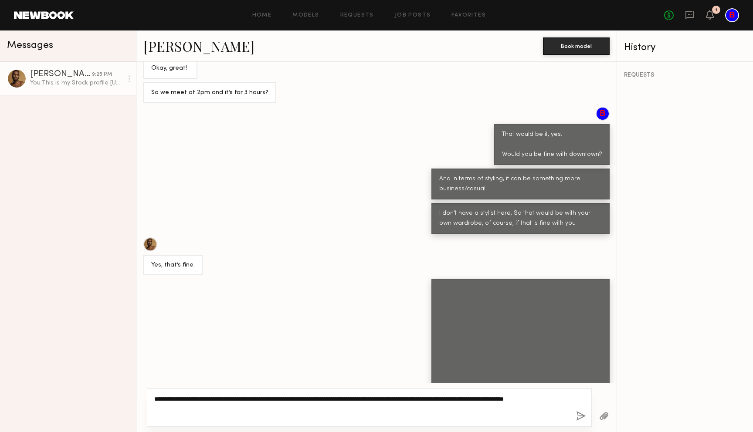
type textarea "**********"
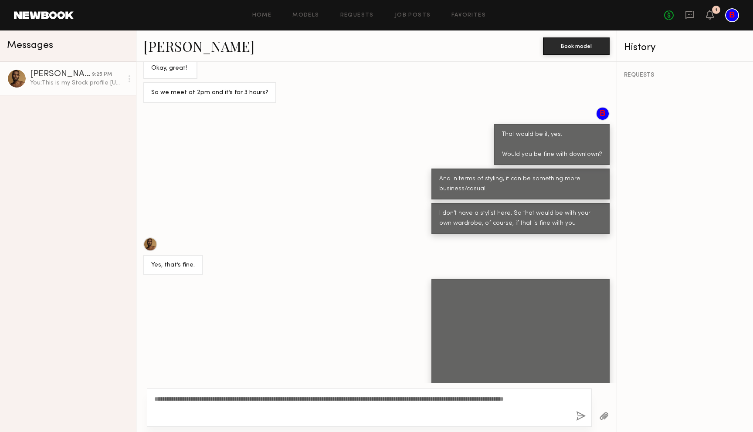
click at [580, 417] on button "button" at bounding box center [581, 416] width 10 height 11
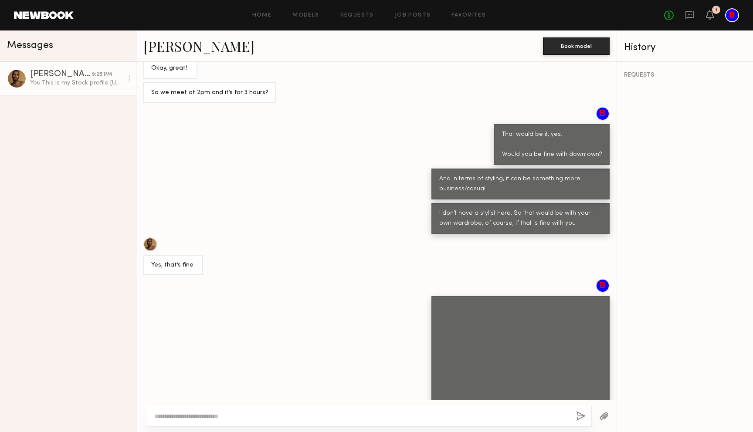
scroll to position [1151, 0]
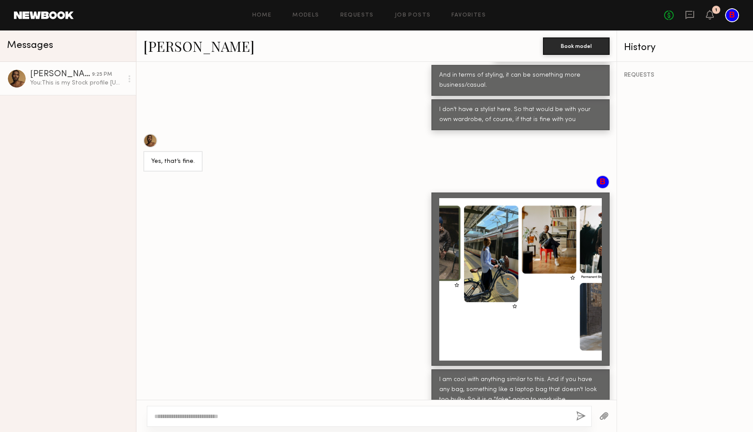
click at [228, 408] on div at bounding box center [369, 416] width 445 height 21
click at [221, 417] on textarea at bounding box center [361, 416] width 415 height 9
type textarea "*"
click at [567, 45] on button "Book model" at bounding box center [576, 45] width 67 height 17
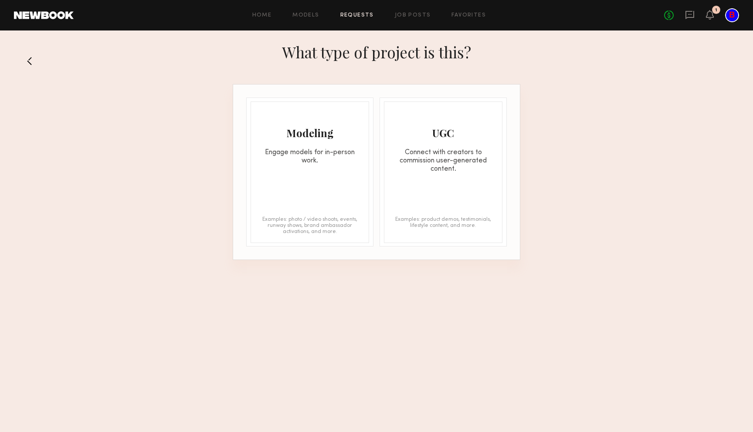
click at [31, 62] on button at bounding box center [33, 61] width 14 height 14
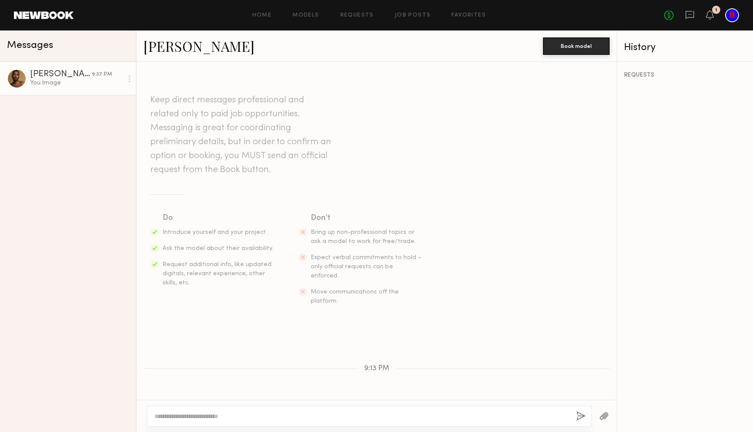
scroll to position [1217, 0]
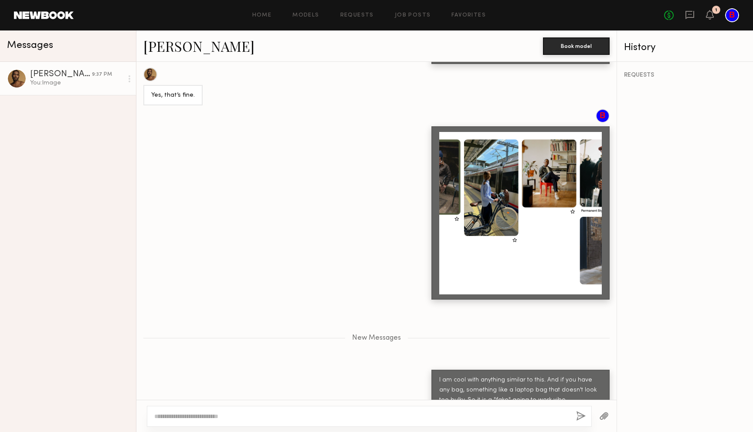
click at [235, 413] on textarea at bounding box center [361, 416] width 415 height 9
type textarea "**********"
click at [580, 413] on button "button" at bounding box center [581, 416] width 10 height 11
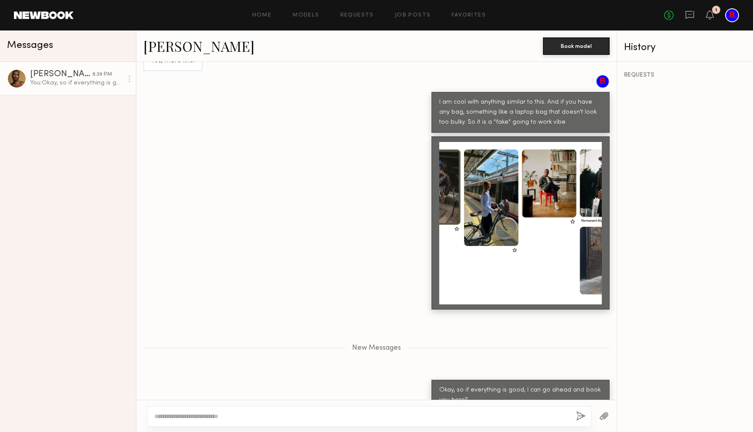
click at [465, 421] on div at bounding box center [369, 416] width 445 height 21
click at [465, 419] on textarea at bounding box center [361, 416] width 415 height 9
click at [422, 13] on link "Job Posts" at bounding box center [413, 16] width 36 height 6
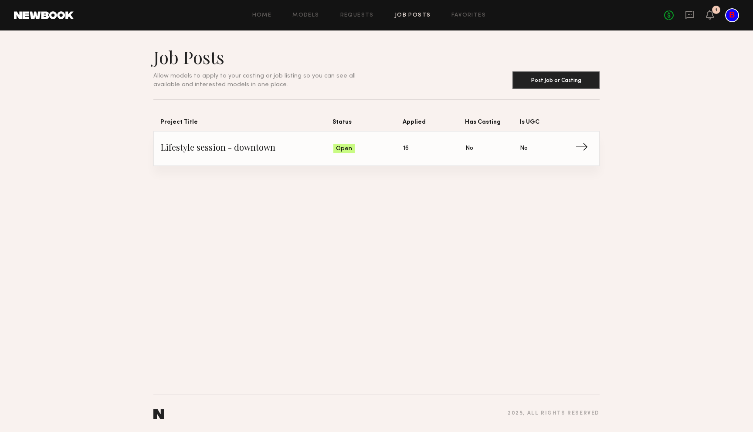
click at [363, 151] on span "Status: Open" at bounding box center [368, 148] width 70 height 13
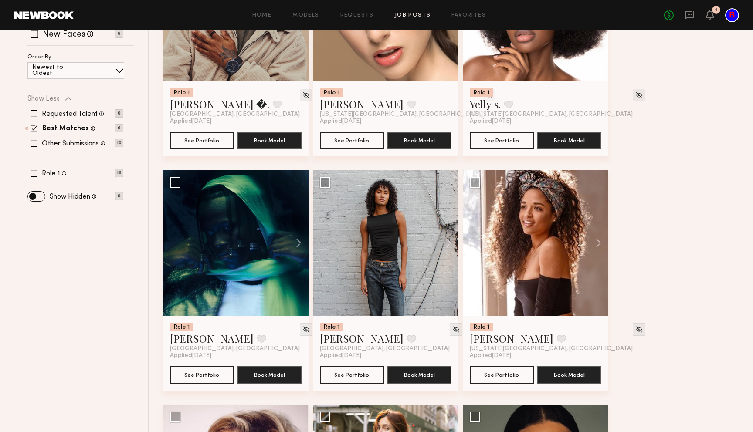
scroll to position [264, 0]
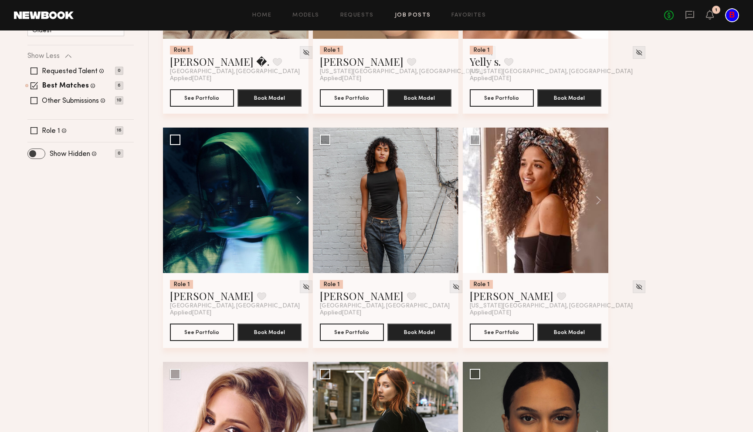
click at [31, 152] on span at bounding box center [36, 154] width 17 height 10
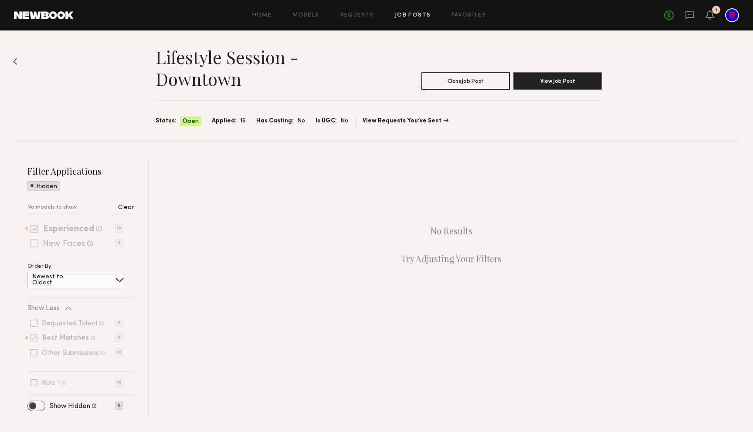
click at [37, 407] on span at bounding box center [36, 406] width 17 height 10
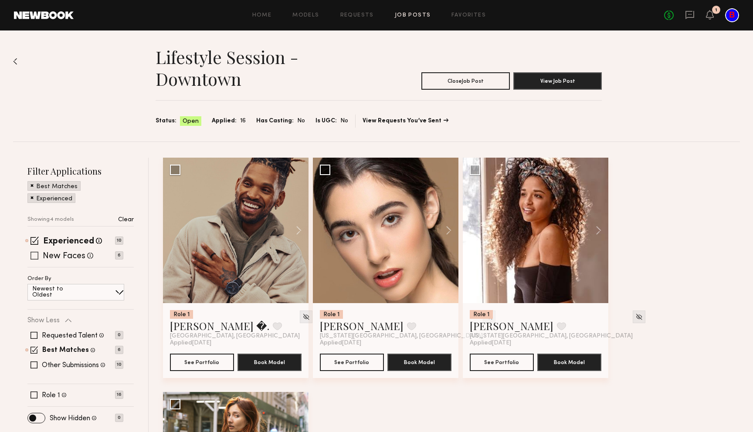
click at [35, 254] on span at bounding box center [35, 256] width 8 height 8
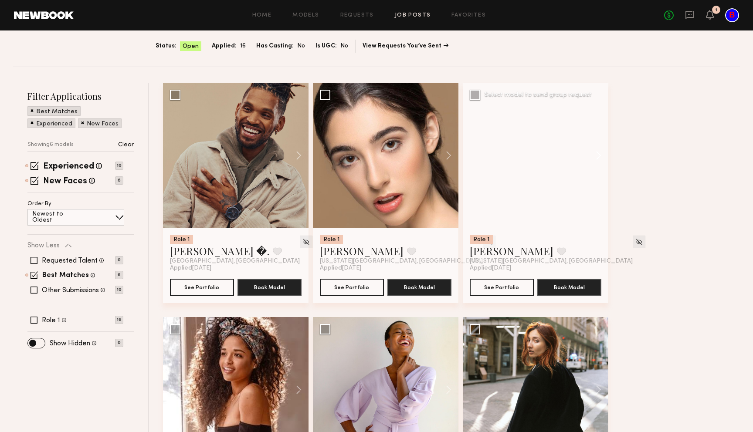
scroll to position [195, 0]
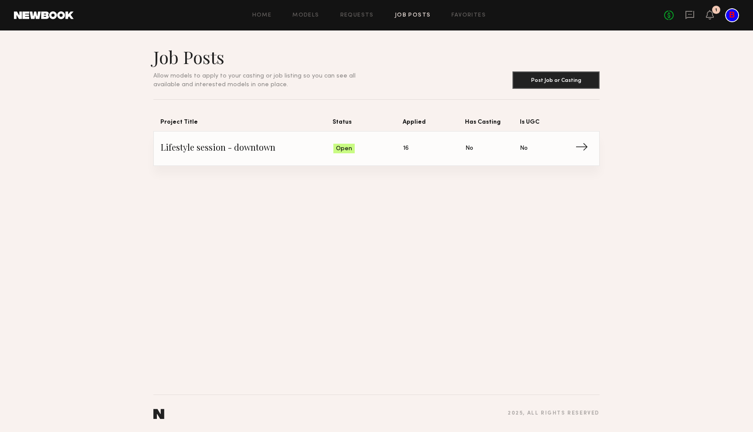
click at [228, 153] on span "Lifestyle session - downtown" at bounding box center [247, 148] width 173 height 13
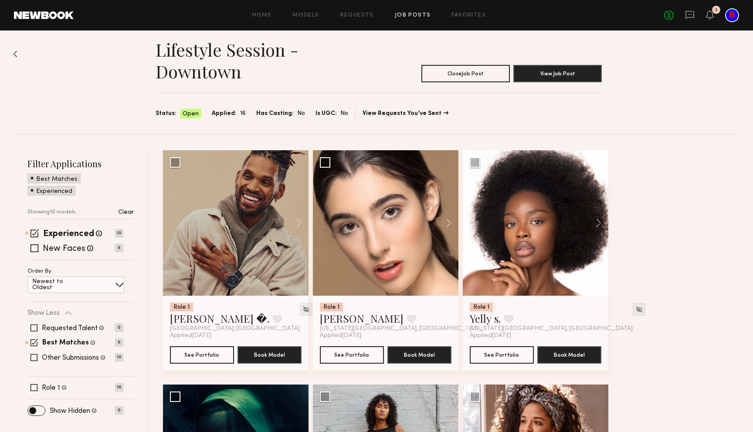
scroll to position [7, 0]
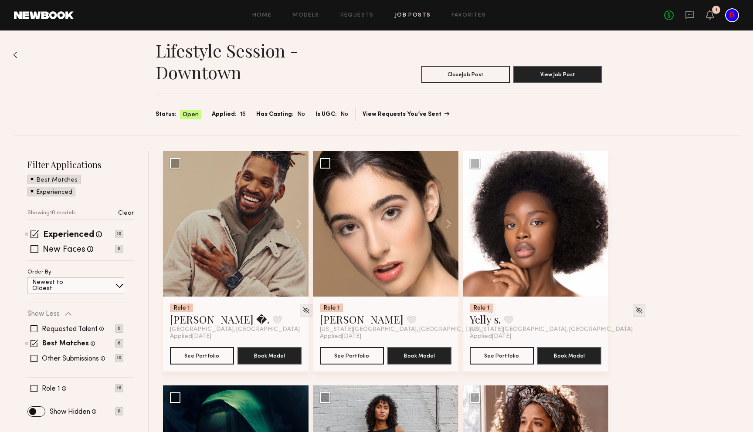
click at [415, 114] on link "View Requests You’ve Sent" at bounding box center [406, 115] width 86 height 6
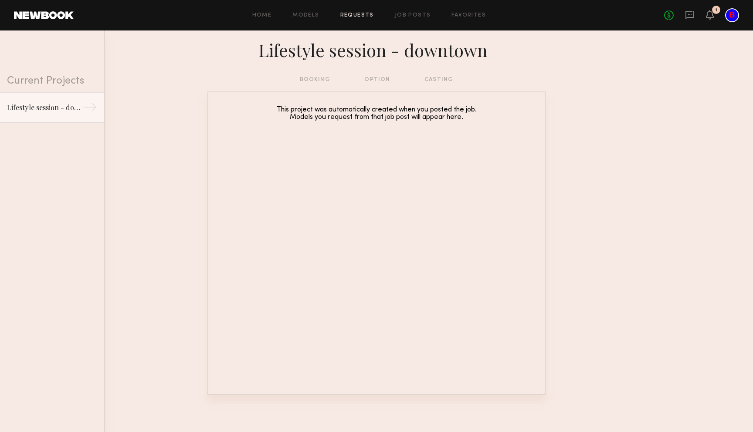
click at [383, 78] on div "booking option casting" at bounding box center [377, 80] width 154 height 10
click at [454, 76] on div "booking option casting" at bounding box center [376, 83] width 753 height 17
click at [51, 105] on div "Lifestyle session - downtown" at bounding box center [45, 107] width 76 height 10
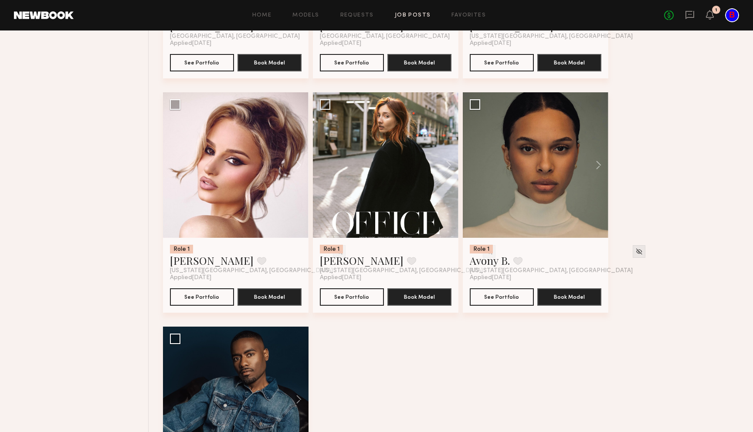
scroll to position [555, 0]
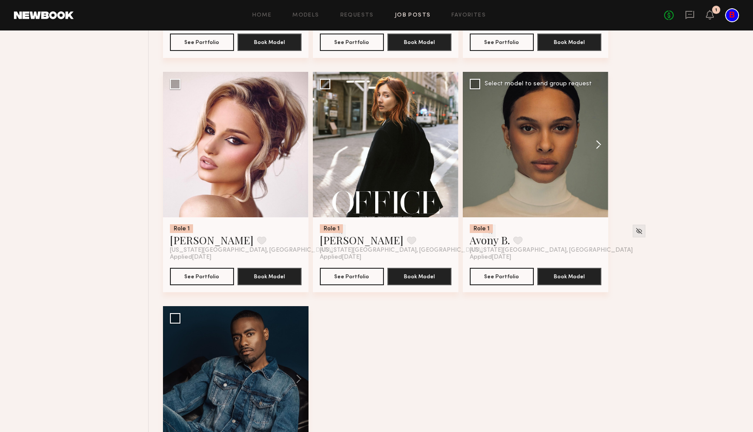
click at [597, 145] on button at bounding box center [594, 145] width 28 height 146
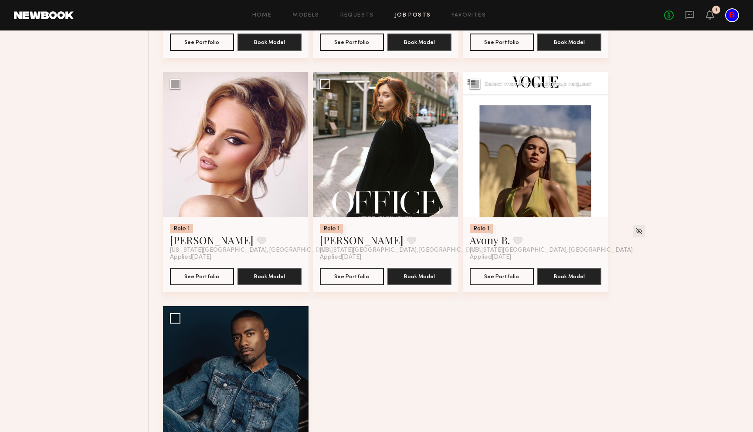
click at [597, 145] on button at bounding box center [594, 145] width 28 height 146
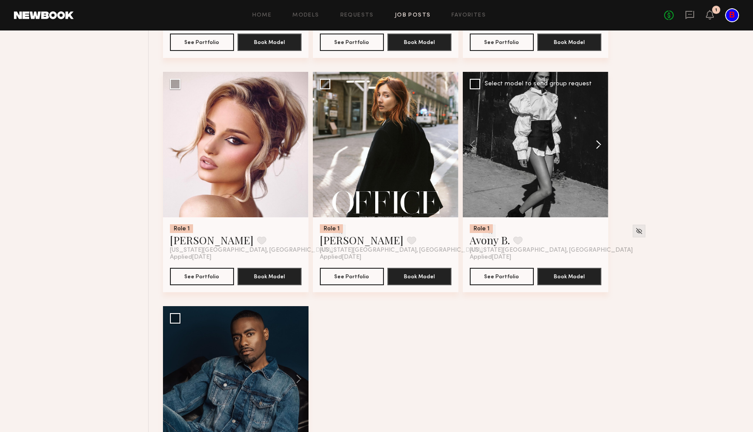
click at [597, 145] on button at bounding box center [594, 145] width 28 height 146
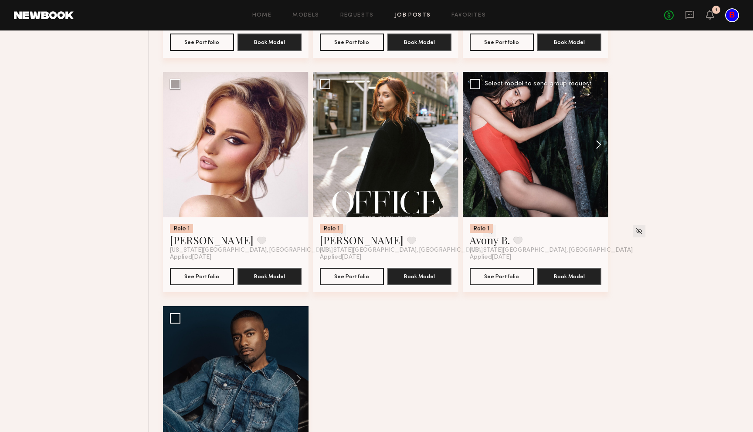
click at [597, 145] on button at bounding box center [594, 145] width 28 height 146
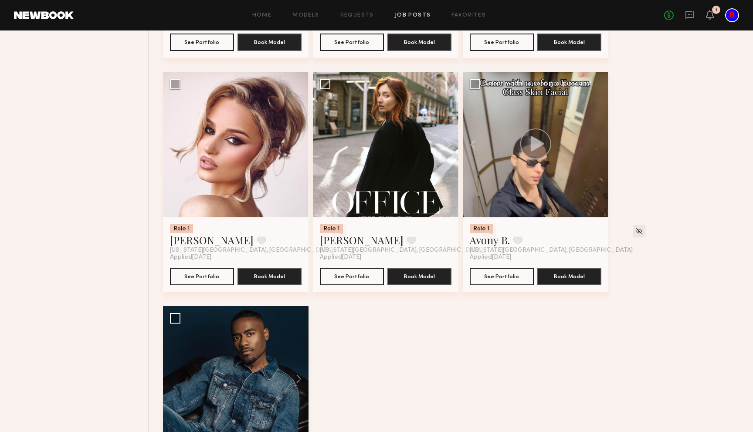
click at [597, 145] on div at bounding box center [536, 145] width 146 height 146
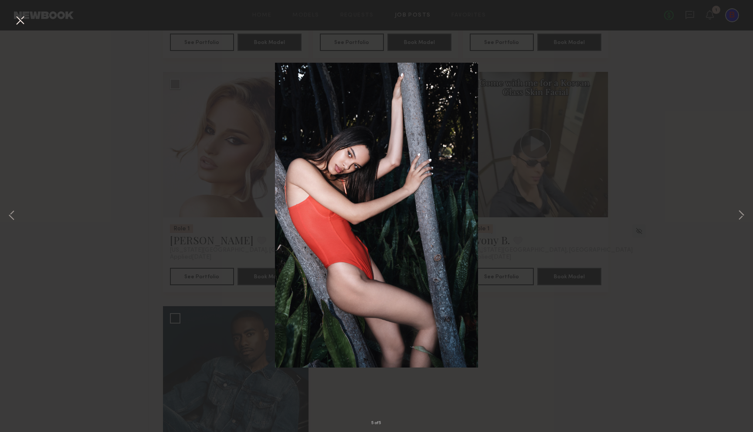
click at [685, 64] on div "5 of 5" at bounding box center [376, 216] width 753 height 432
click at [742, 211] on button at bounding box center [741, 216] width 10 height 346
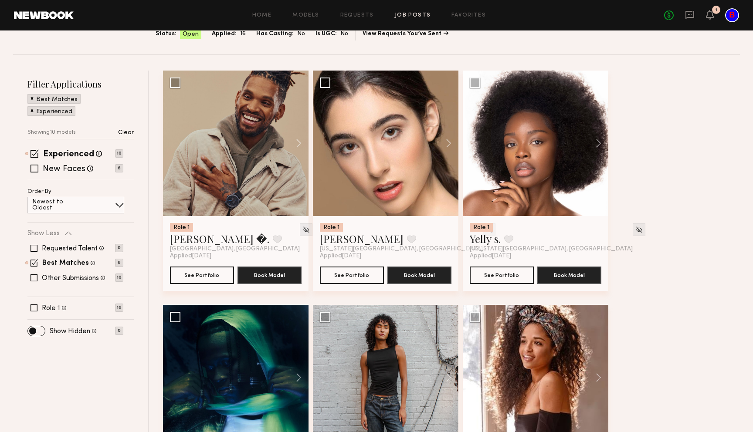
scroll to position [88, 0]
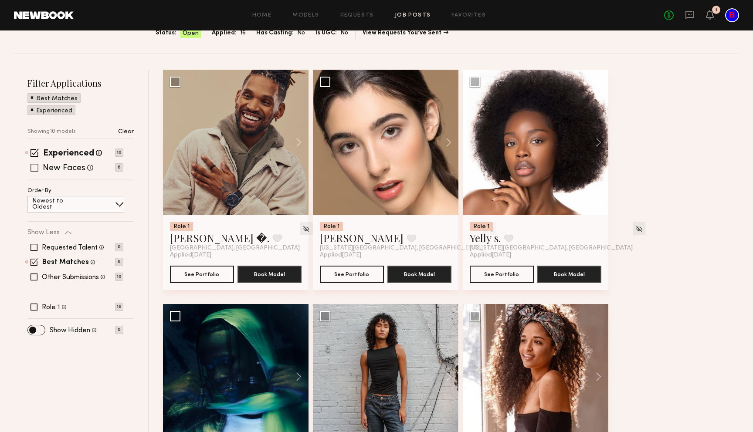
click at [34, 169] on span at bounding box center [35, 168] width 8 height 8
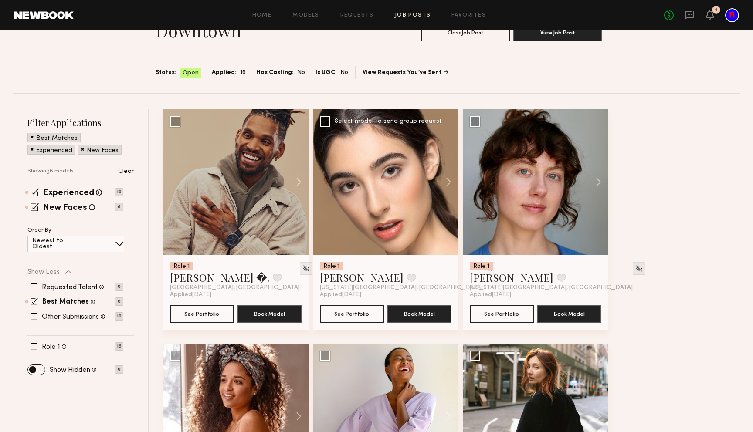
scroll to position [53, 0]
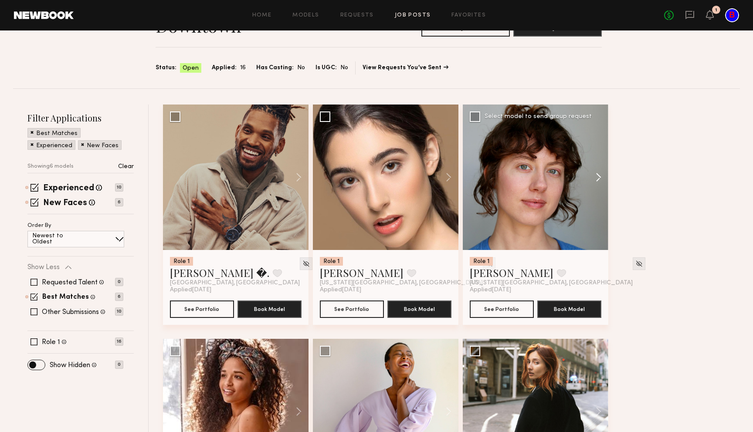
click at [599, 175] on button at bounding box center [594, 178] width 28 height 146
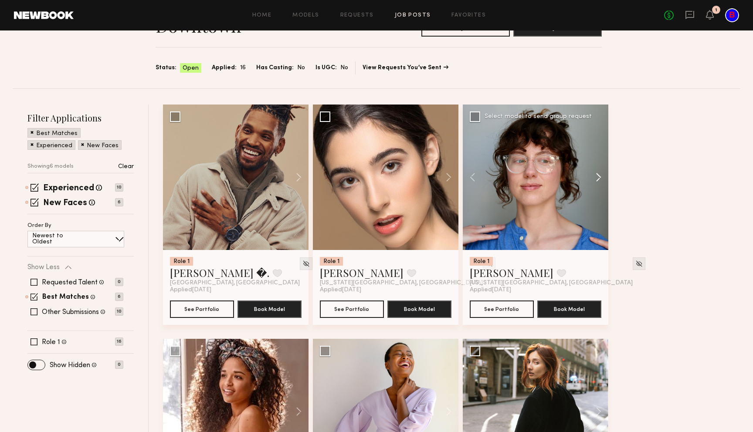
click at [599, 175] on button at bounding box center [594, 178] width 28 height 146
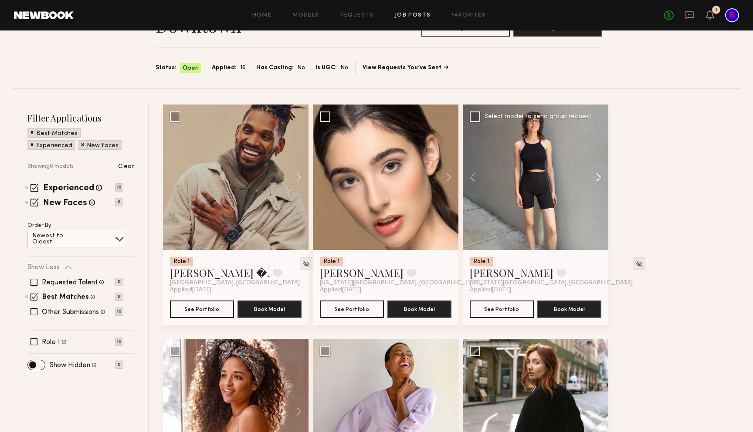
click at [600, 176] on button at bounding box center [594, 178] width 28 height 146
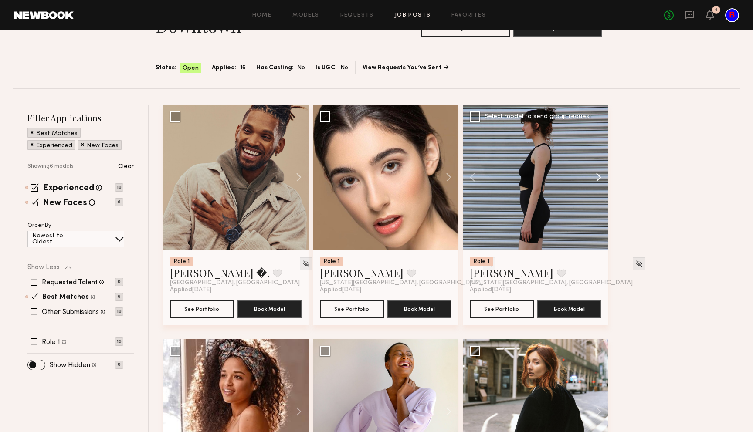
click at [600, 176] on button at bounding box center [594, 178] width 28 height 146
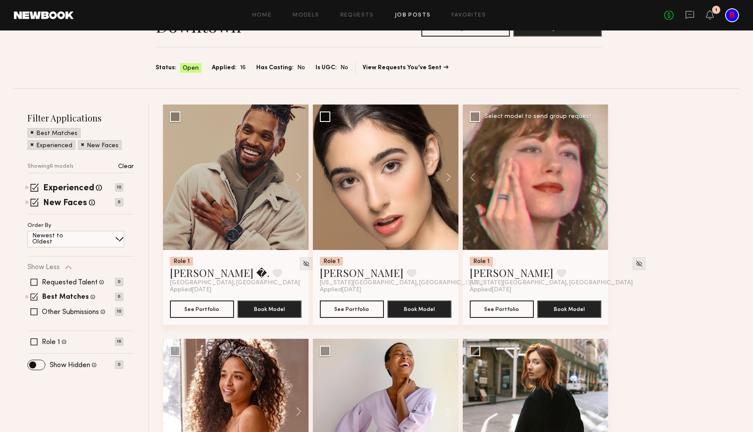
click at [600, 176] on div at bounding box center [536, 178] width 146 height 146
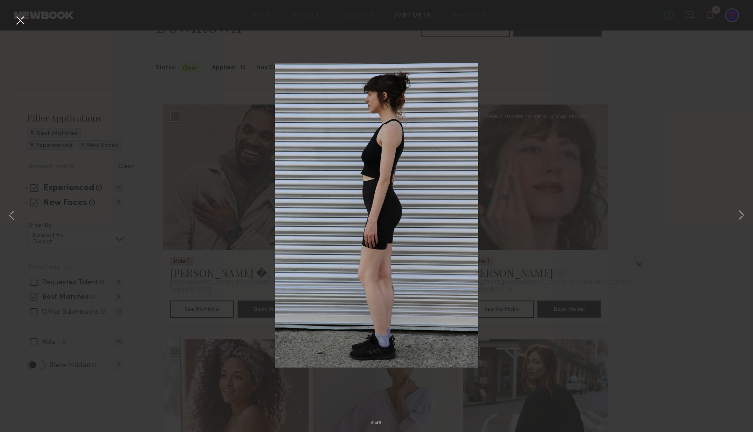
click at [699, 56] on div "5 of 5" at bounding box center [376, 216] width 753 height 432
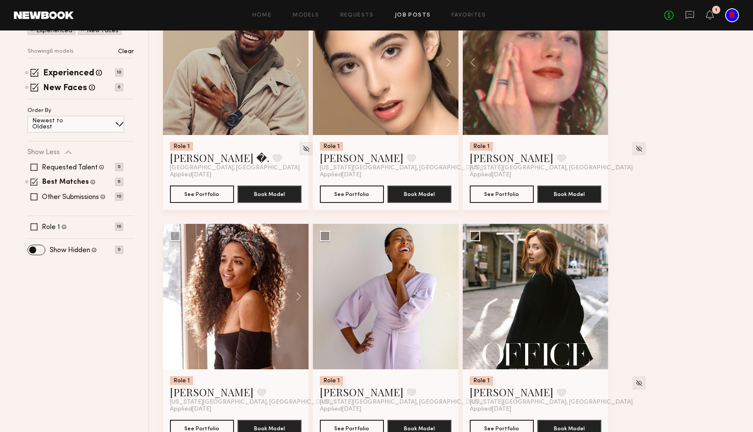
scroll to position [169, 0]
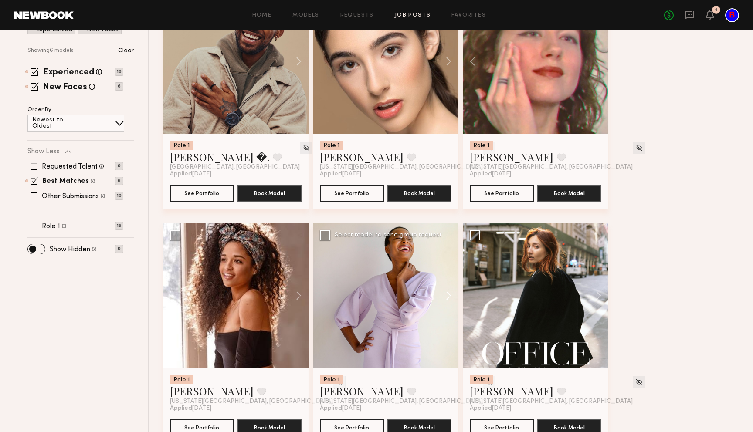
click at [451, 293] on button at bounding box center [444, 296] width 28 height 146
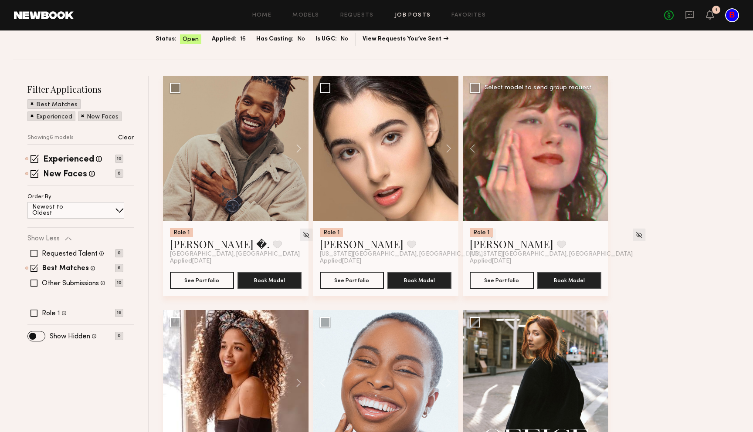
scroll to position [80, 0]
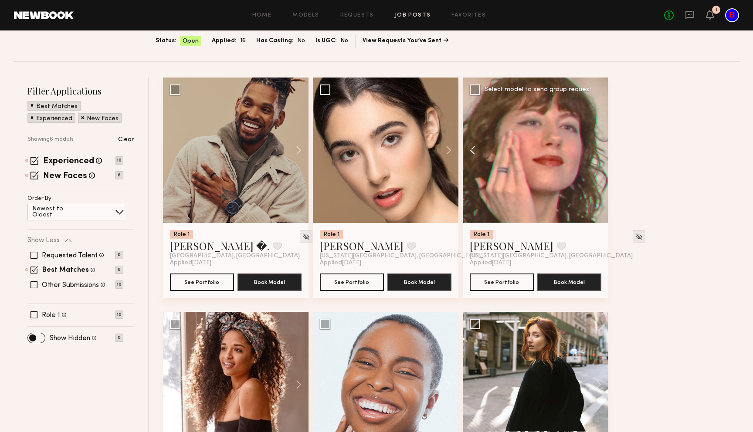
click at [472, 149] on button at bounding box center [477, 151] width 28 height 146
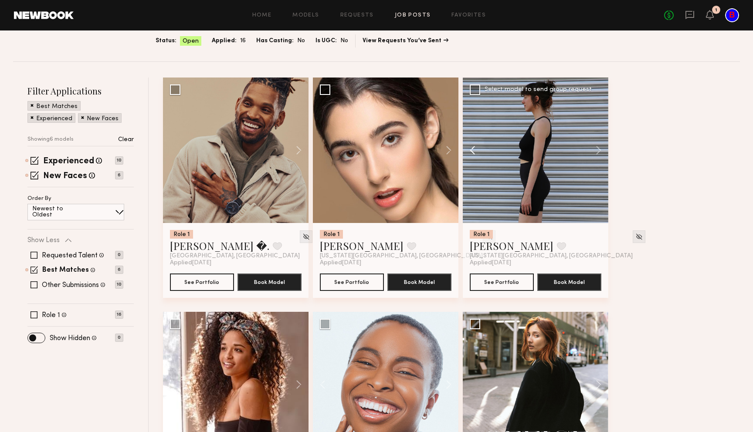
click at [472, 149] on button at bounding box center [477, 151] width 28 height 146
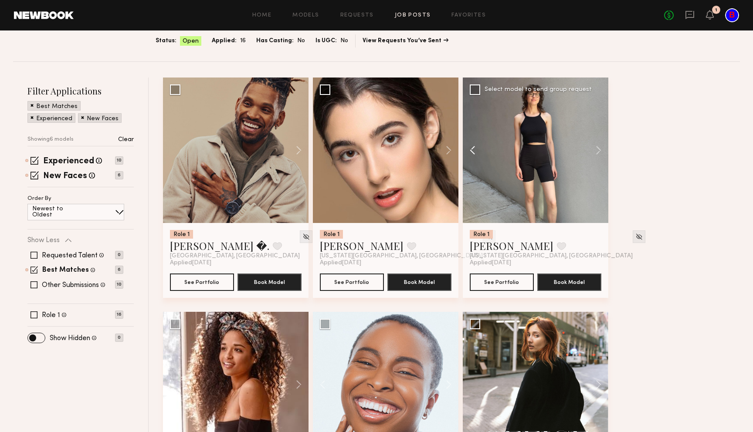
click at [472, 149] on button at bounding box center [477, 151] width 28 height 146
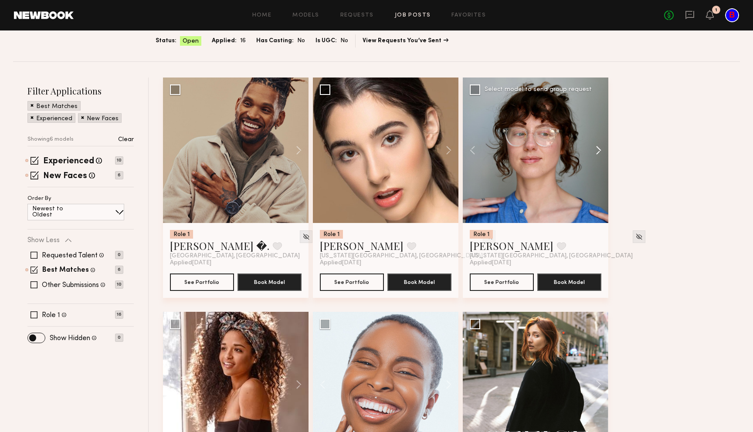
click at [599, 145] on button at bounding box center [594, 151] width 28 height 146
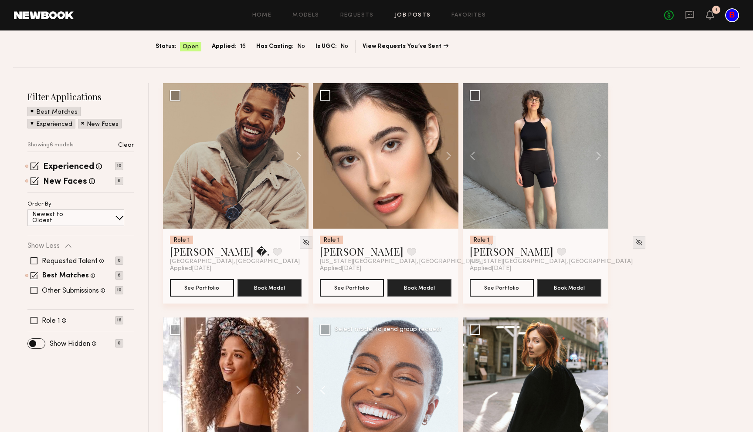
scroll to position [70, 0]
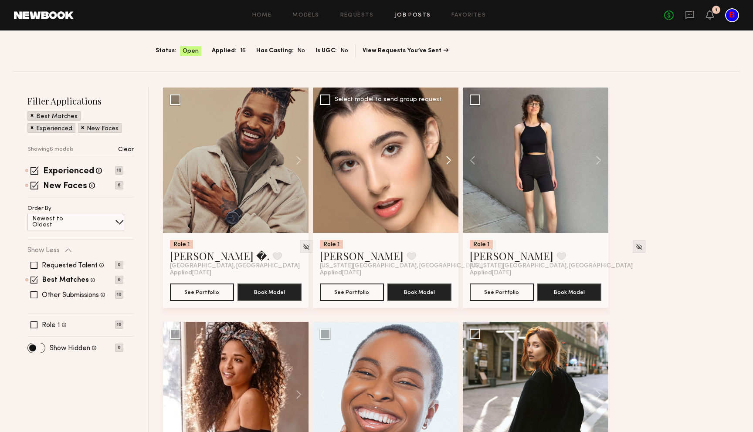
click at [448, 157] on button at bounding box center [444, 161] width 28 height 146
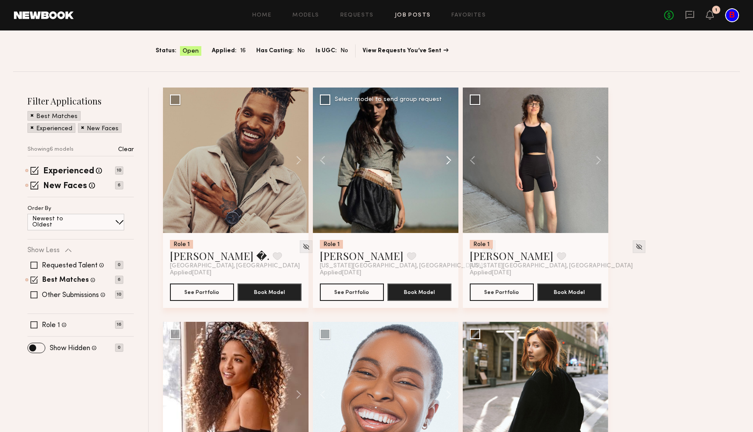
click at [448, 157] on button at bounding box center [444, 161] width 28 height 146
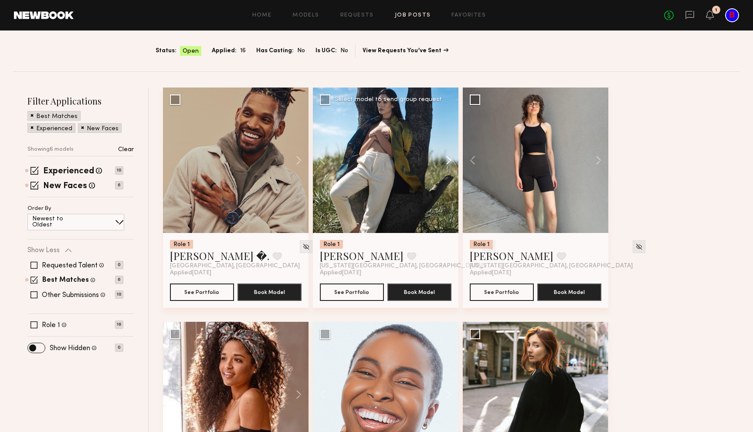
click at [448, 157] on button at bounding box center [444, 161] width 28 height 146
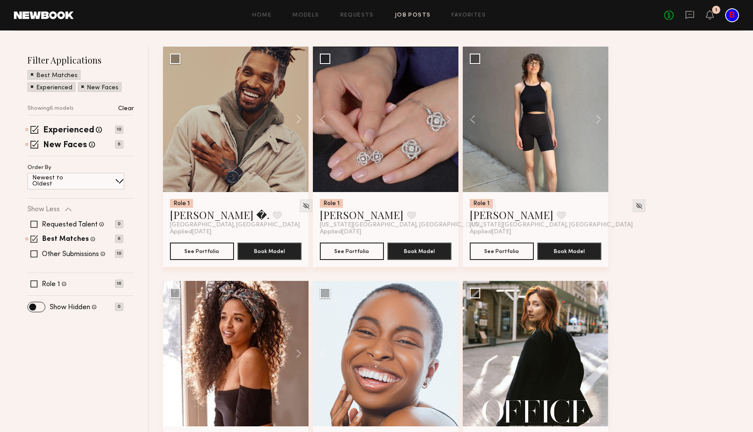
scroll to position [195, 0]
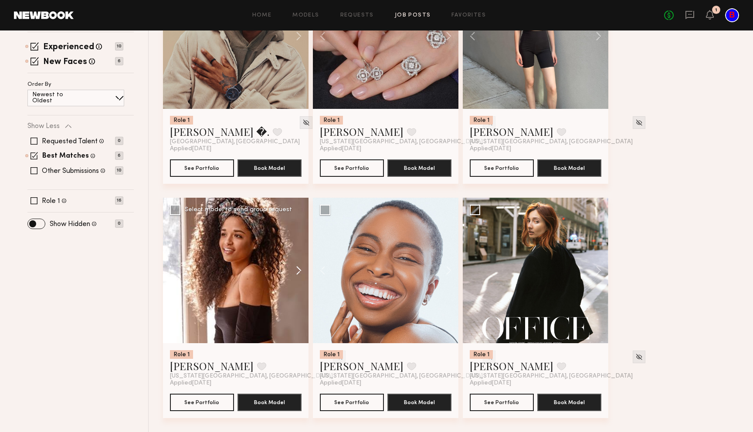
click at [300, 266] on button at bounding box center [295, 271] width 28 height 146
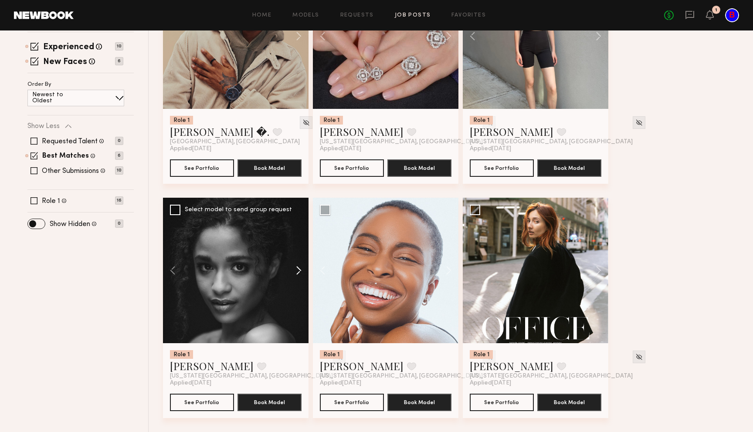
click at [300, 266] on button at bounding box center [295, 271] width 28 height 146
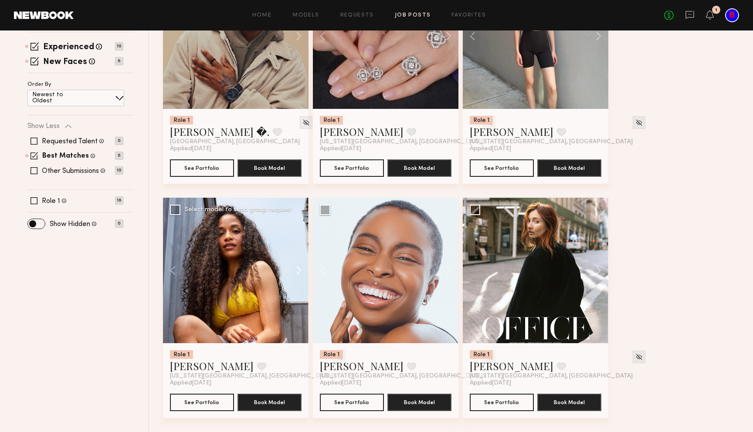
click at [300, 266] on button at bounding box center [295, 271] width 28 height 146
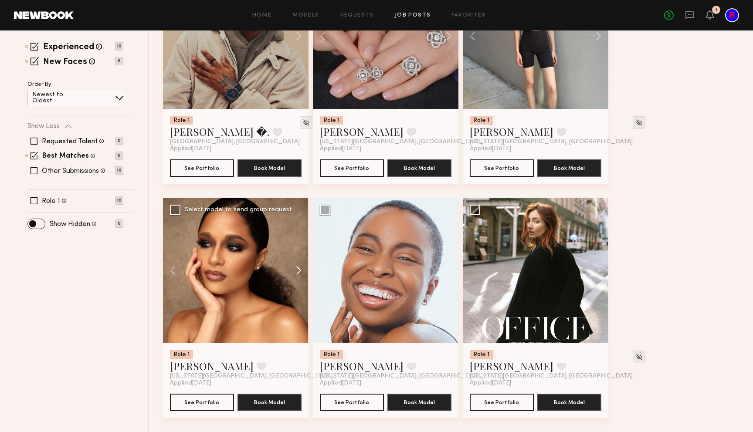
click at [300, 266] on button at bounding box center [295, 271] width 28 height 146
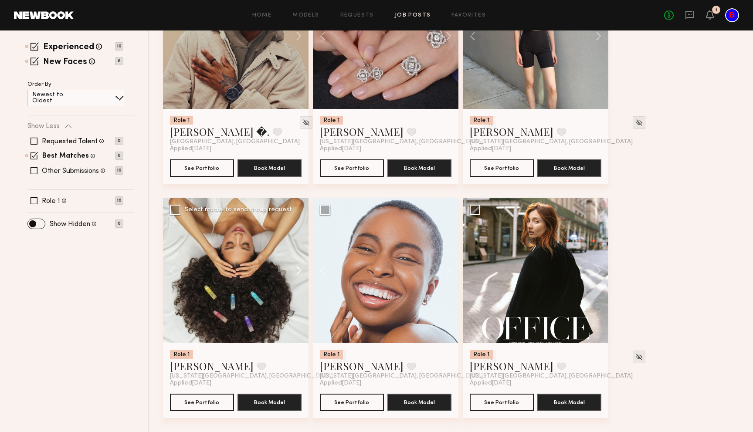
click at [300, 266] on button at bounding box center [295, 271] width 28 height 146
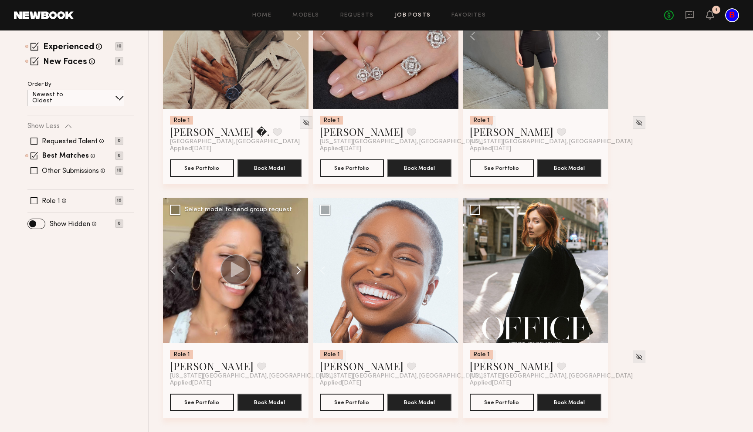
click at [300, 266] on button at bounding box center [295, 271] width 28 height 146
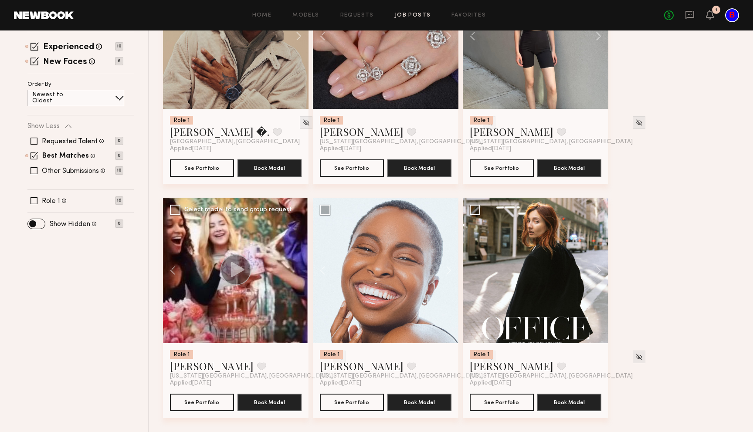
click at [300, 266] on div at bounding box center [236, 271] width 146 height 146
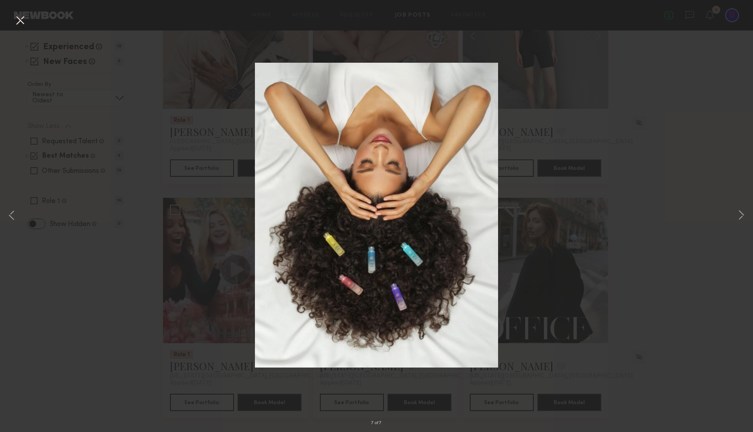
click at [167, 217] on div "7 of 7" at bounding box center [376, 216] width 753 height 432
click at [543, 81] on div "7 of 7" at bounding box center [376, 216] width 753 height 432
click at [578, 66] on div "7 of 7" at bounding box center [376, 216] width 753 height 432
click at [613, 164] on div "7 of 7" at bounding box center [376, 216] width 753 height 432
click at [23, 21] on button at bounding box center [20, 21] width 14 height 16
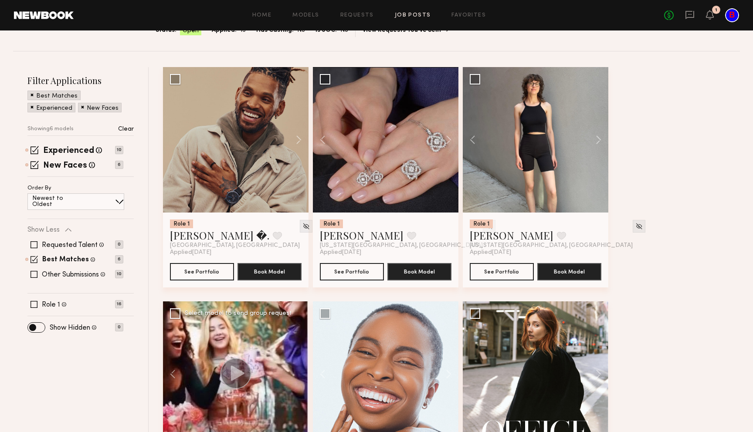
scroll to position [90, 0]
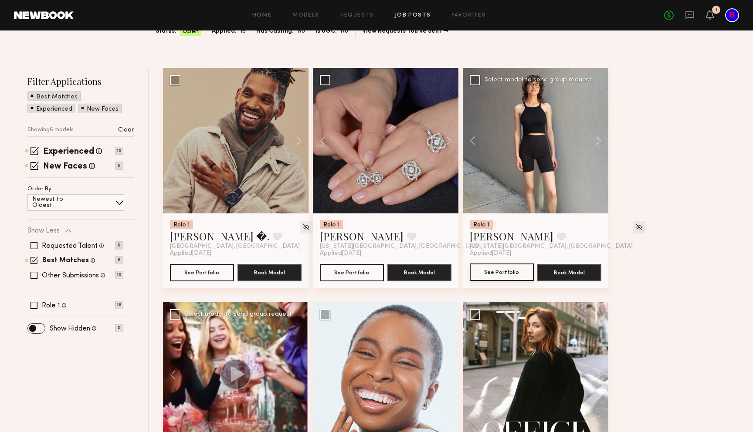
click at [500, 275] on button "See Portfolio" at bounding box center [502, 272] width 64 height 17
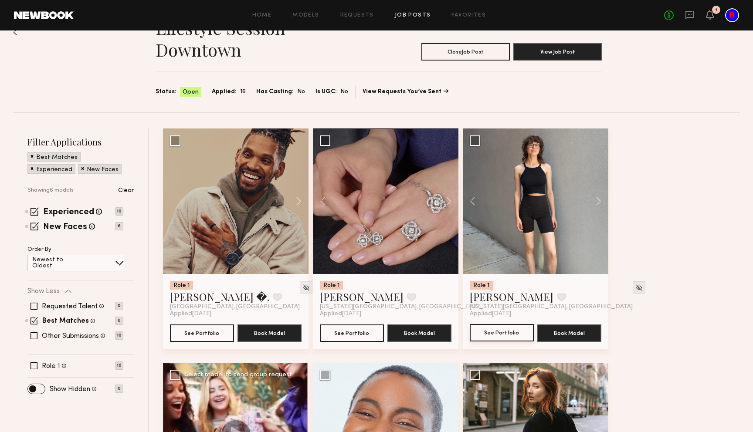
scroll to position [0, 0]
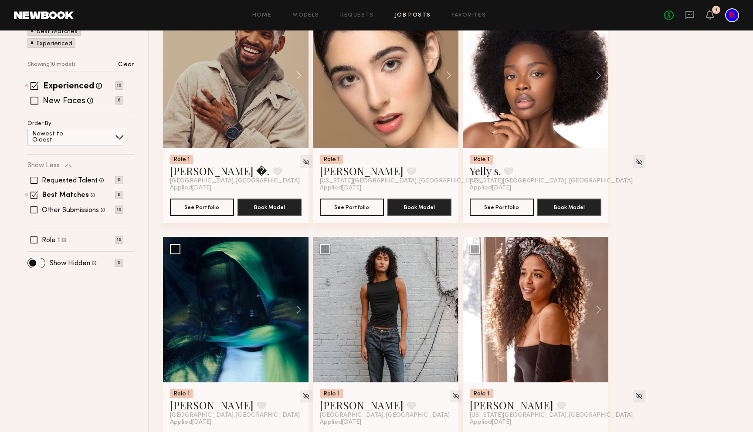
scroll to position [154, 0]
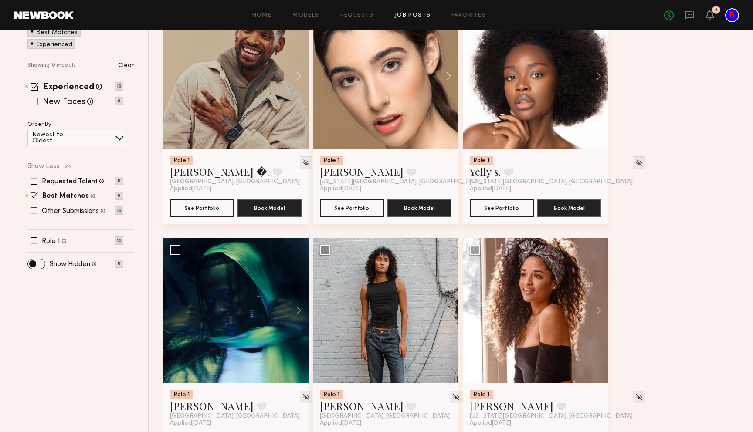
click at [34, 212] on span at bounding box center [34, 210] width 7 height 7
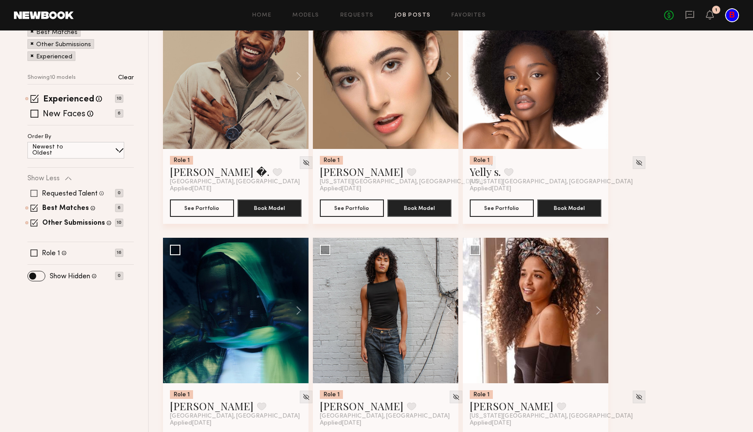
click at [34, 195] on span at bounding box center [34, 193] width 7 height 7
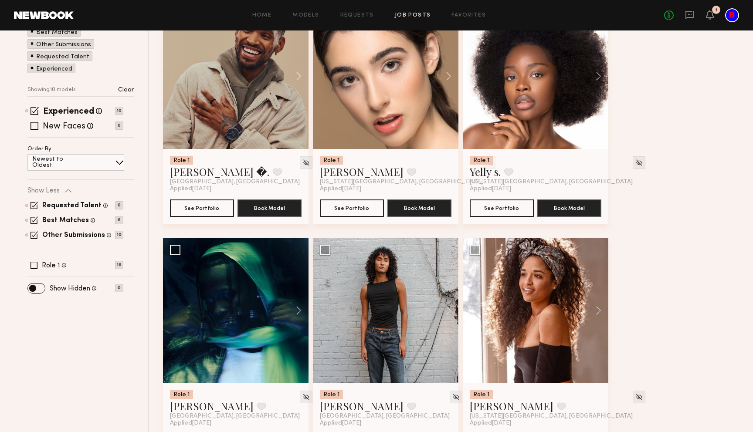
scroll to position [22, 0]
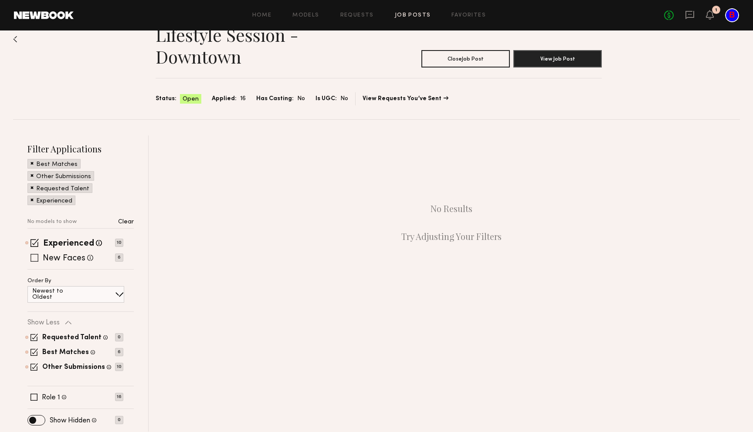
click at [34, 257] on span at bounding box center [35, 258] width 8 height 8
click at [31, 337] on span at bounding box center [34, 337] width 7 height 7
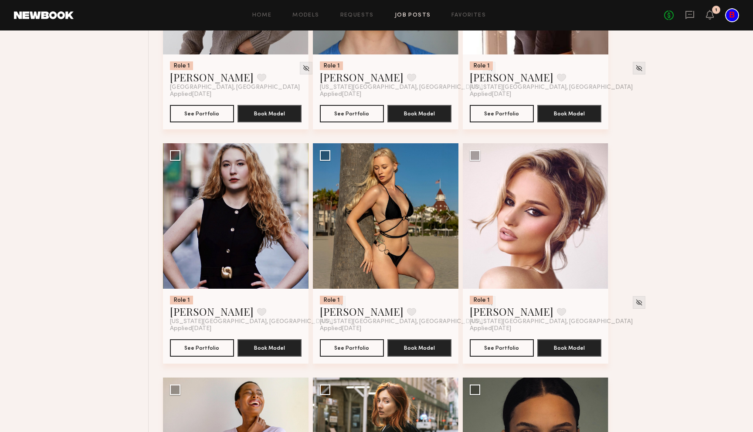
scroll to position [718, 0]
click at [403, 210] on div at bounding box center [386, 216] width 146 height 146
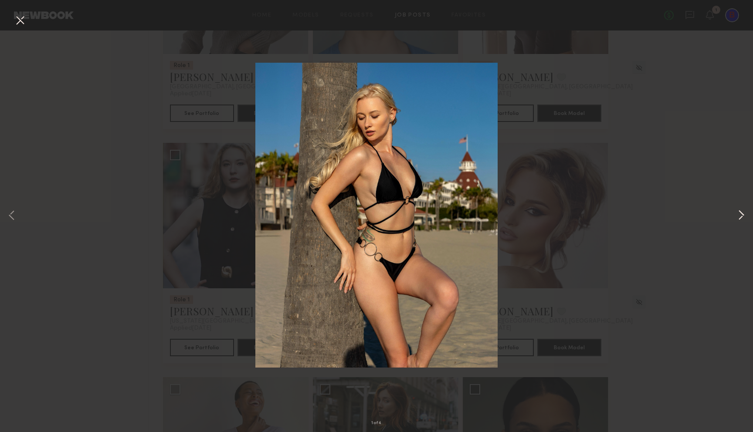
click at [738, 217] on button at bounding box center [741, 216] width 10 height 346
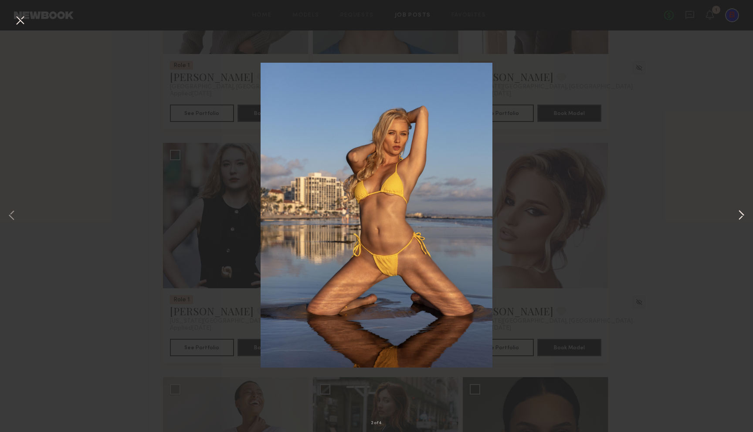
click at [739, 217] on button at bounding box center [741, 216] width 10 height 346
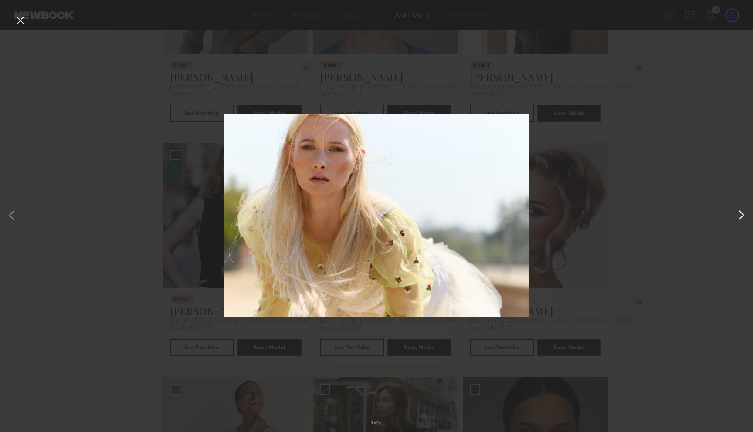
click at [742, 217] on button at bounding box center [741, 216] width 10 height 346
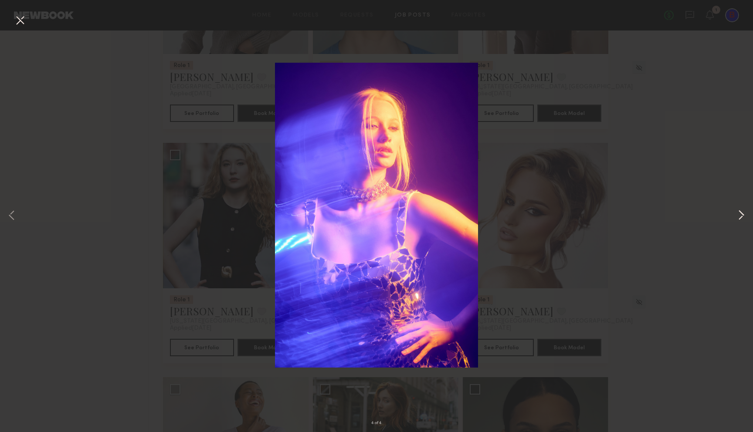
click at [742, 217] on button at bounding box center [741, 216] width 10 height 346
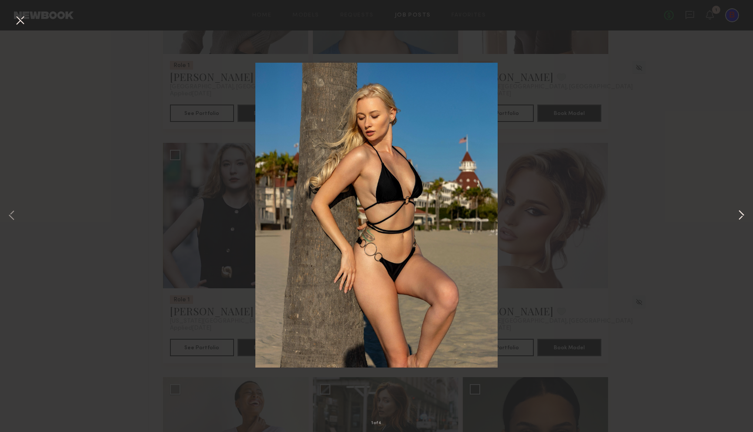
click at [742, 217] on button at bounding box center [741, 216] width 10 height 346
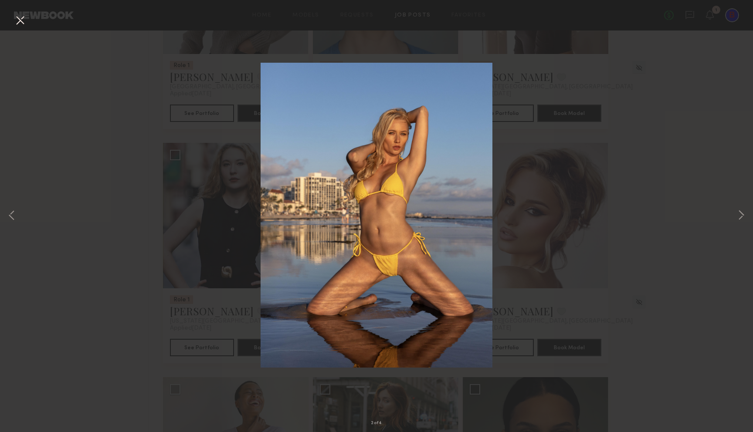
click at [702, 186] on div "2 of 4" at bounding box center [376, 216] width 753 height 432
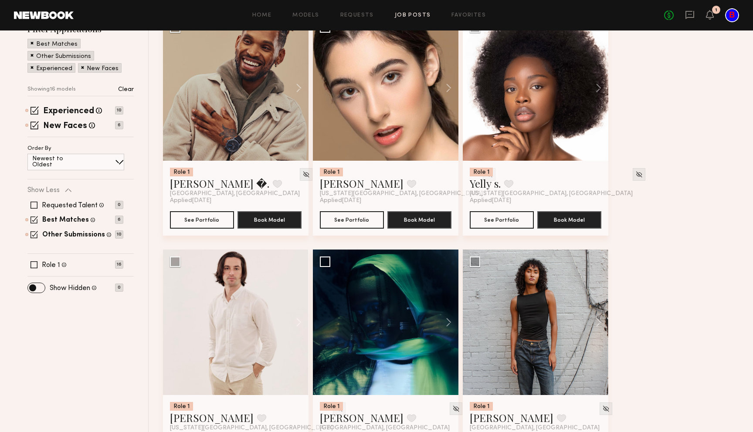
scroll to position [0, 0]
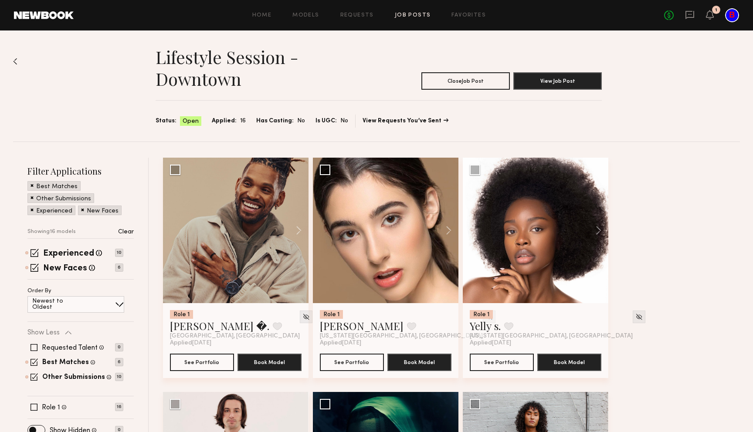
click at [690, 20] on link at bounding box center [690, 15] width 10 height 11
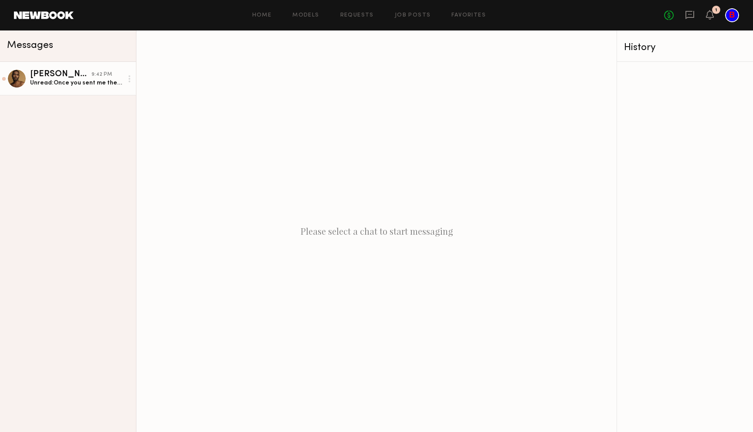
click at [41, 85] on div "Unread: Once you sent me the request I will approve it." at bounding box center [76, 83] width 93 height 8
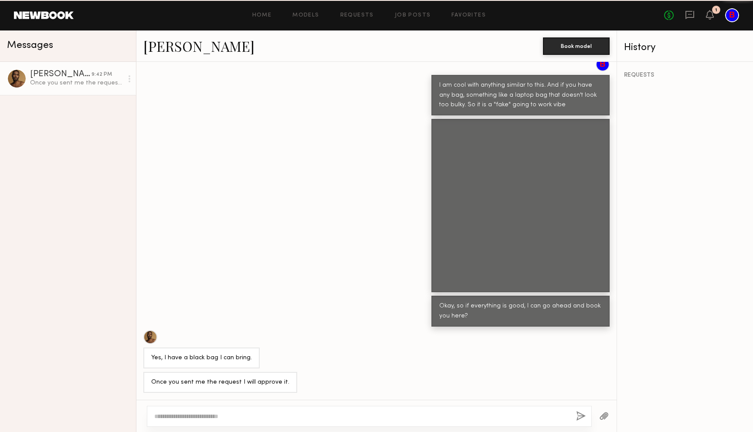
scroll to position [289, 0]
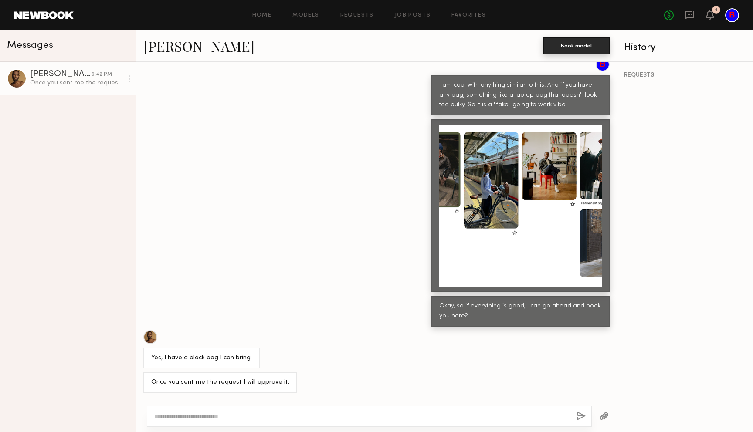
click at [579, 49] on button "Book model" at bounding box center [576, 45] width 67 height 17
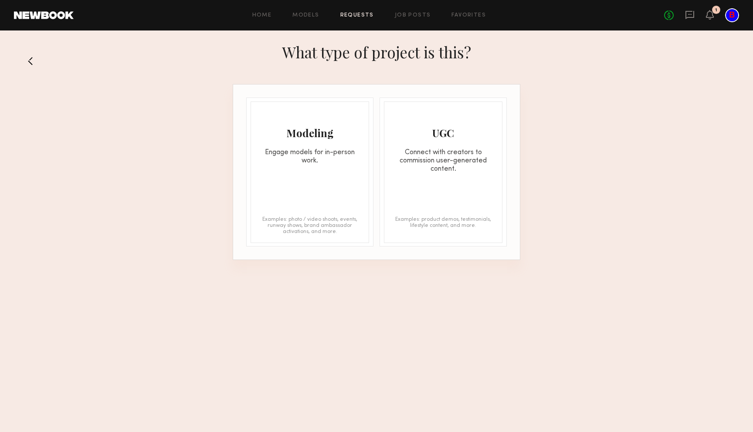
click at [275, 162] on div "Engage models for in-person work." at bounding box center [310, 157] width 118 height 17
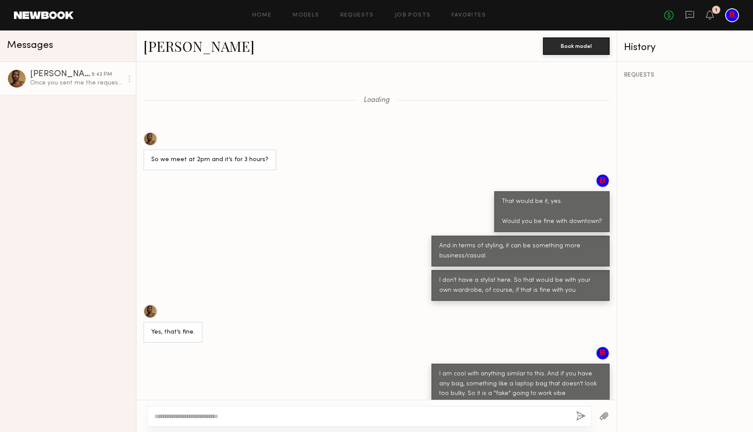
scroll to position [289, 0]
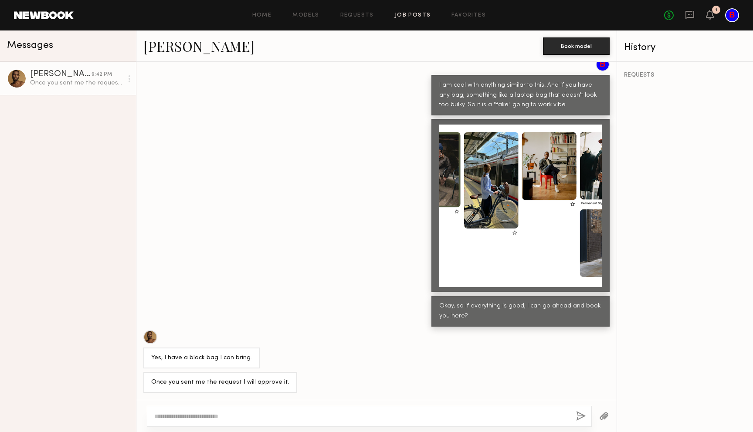
click at [424, 16] on link "Job Posts" at bounding box center [413, 16] width 36 height 6
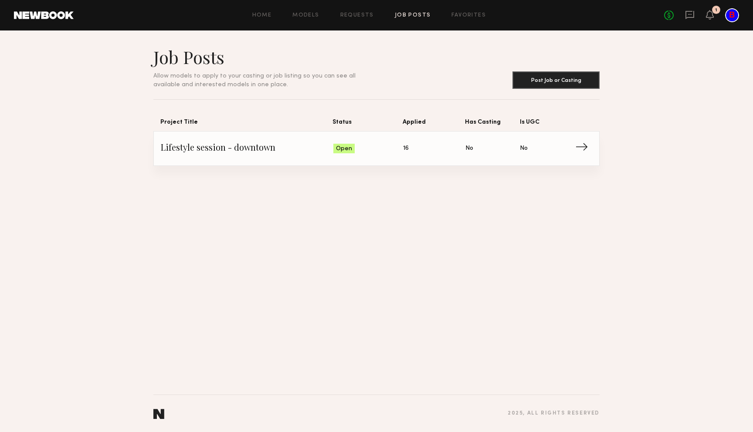
click at [239, 150] on span "Lifestyle session - downtown" at bounding box center [247, 148] width 173 height 13
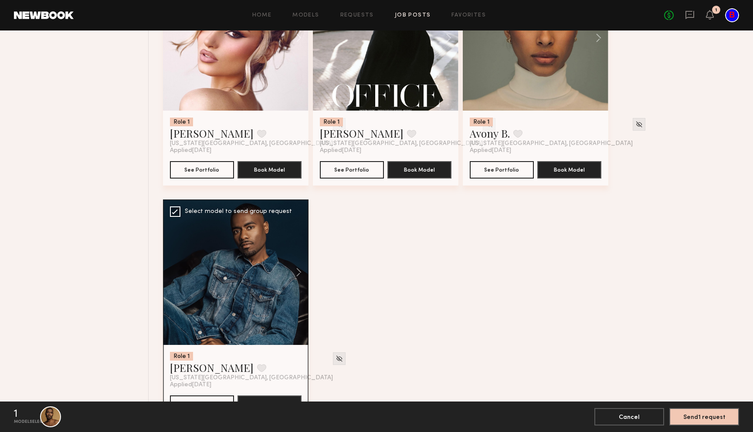
scroll to position [695, 0]
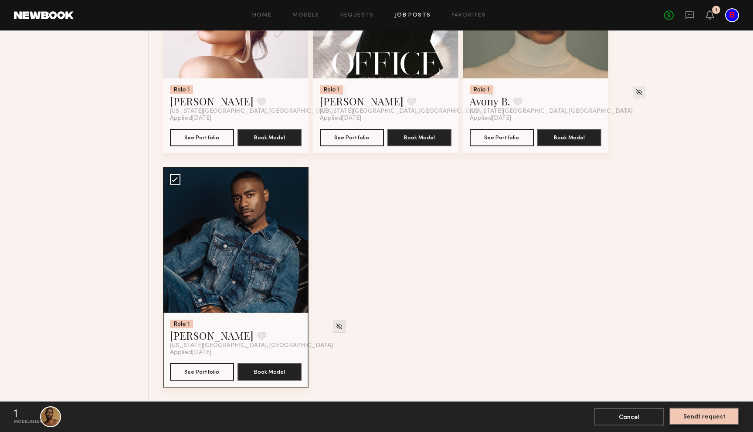
click at [708, 417] on button "Send 1 request" at bounding box center [704, 416] width 70 height 17
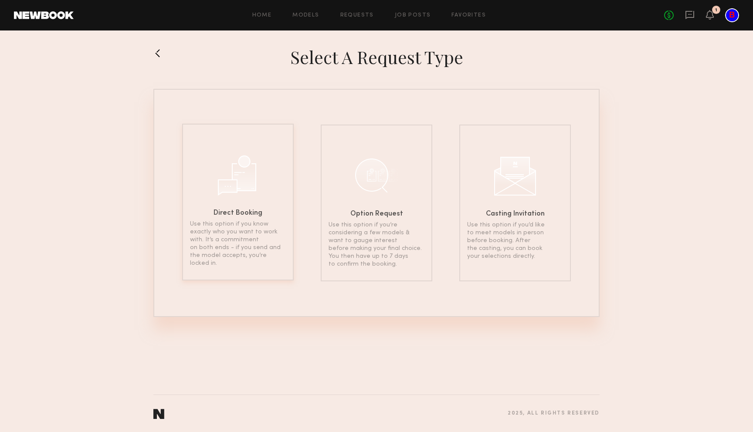
click at [231, 265] on div "Direct Booking Use this option if you know exactly who you want to work with. I…" at bounding box center [238, 202] width 112 height 157
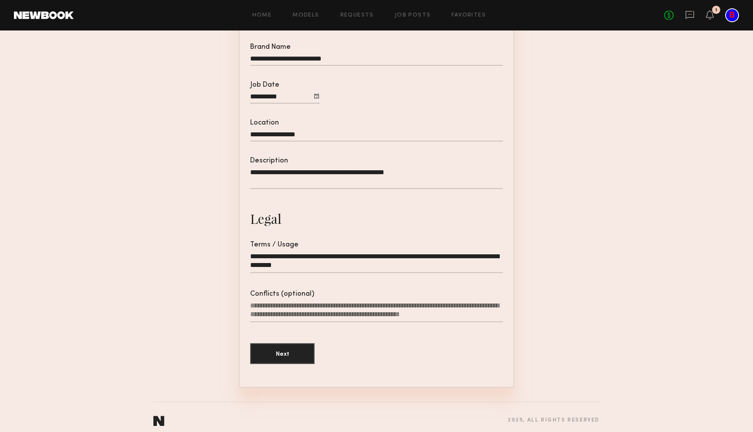
scroll to position [147, 0]
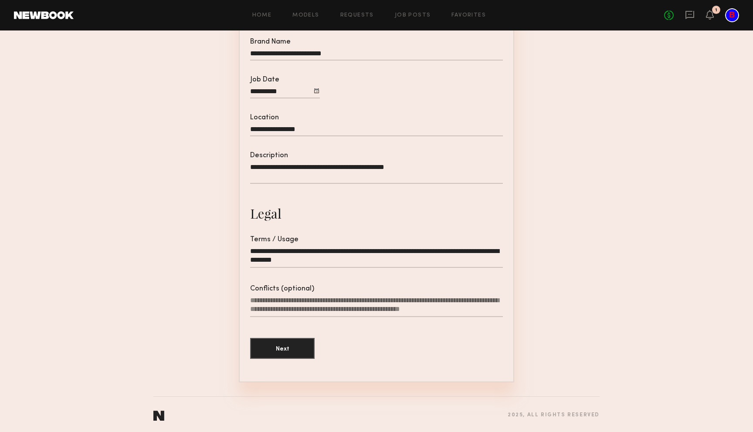
click at [288, 310] on textarea "Conflicts (optional)" at bounding box center [376, 306] width 253 height 21
click at [268, 342] on button "Next" at bounding box center [282, 348] width 64 height 21
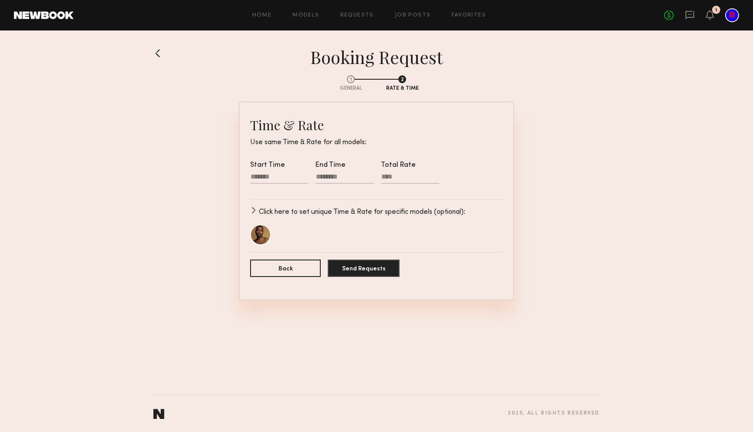
drag, startPoint x: 402, startPoint y: 183, endPoint x: 386, endPoint y: 178, distance: 17.2
click at [386, 178] on input "Total Rate" at bounding box center [410, 178] width 58 height 11
type input "***"
click at [278, 176] on div at bounding box center [279, 178] width 58 height 11
drag, startPoint x: 397, startPoint y: 174, endPoint x: 372, endPoint y: 177, distance: 25.9
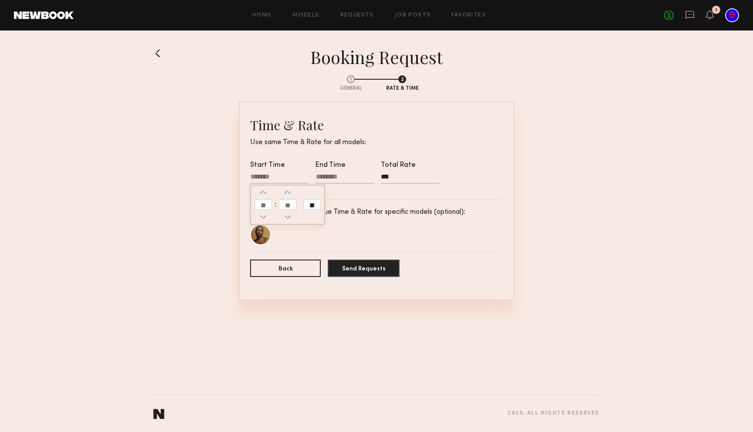
click at [372, 177] on div "Start Time ** End Time Total Rate ***" at bounding box center [376, 177] width 253 height 31
click at [295, 179] on div at bounding box center [279, 178] width 58 height 11
click at [281, 179] on div at bounding box center [279, 178] width 58 height 11
click at [264, 193] on button "button" at bounding box center [263, 192] width 7 height 7
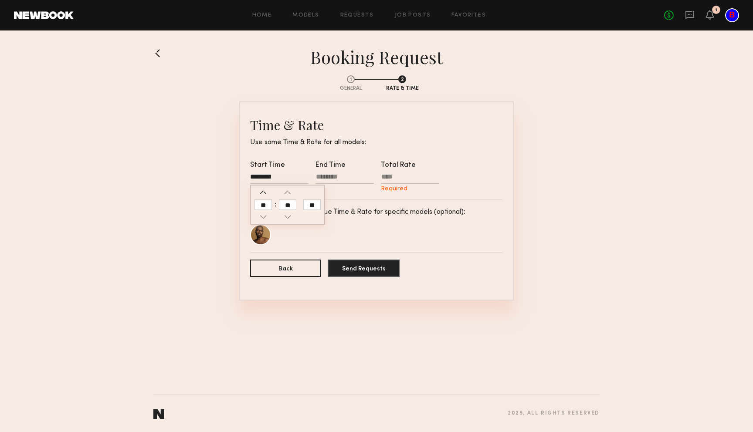
click at [264, 193] on button "button" at bounding box center [263, 192] width 7 height 7
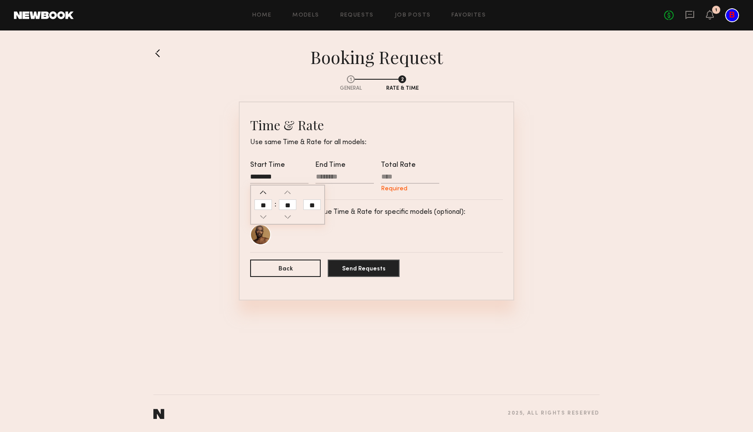
click at [264, 193] on button "button" at bounding box center [263, 192] width 7 height 7
click at [265, 216] on button "button" at bounding box center [263, 217] width 7 height 7
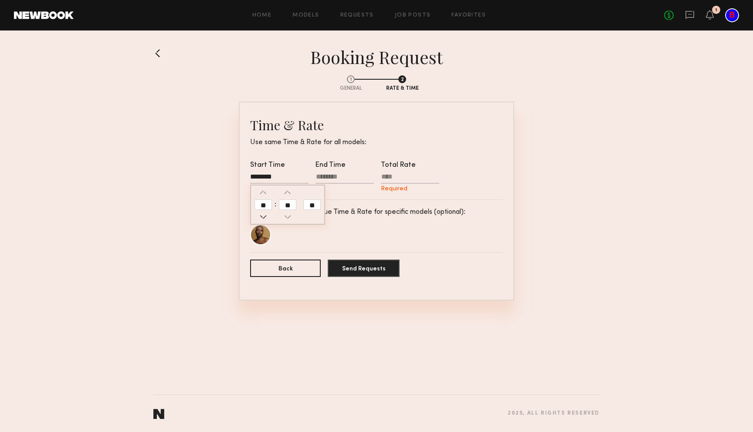
click at [265, 216] on button "button" at bounding box center [263, 217] width 7 height 7
click at [313, 206] on input "**" at bounding box center [311, 205] width 17 height 10
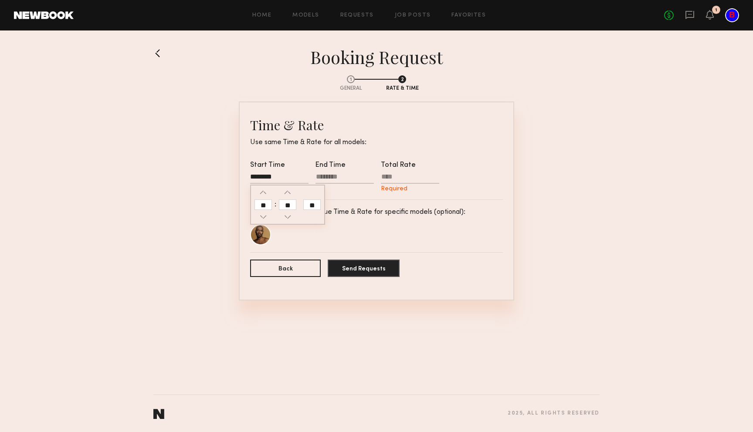
type input "********"
type input "**"
click at [264, 219] on button "button" at bounding box center [263, 217] width 7 height 7
type input "********"
click at [338, 172] on div "End Time" at bounding box center [344, 177] width 58 height 31
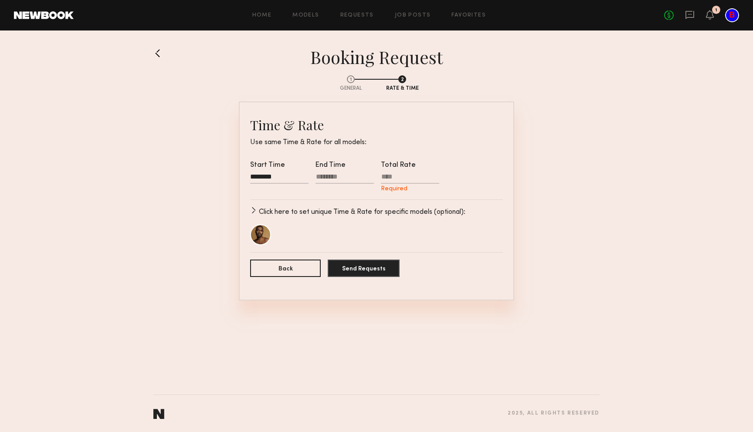
click at [350, 180] on div at bounding box center [344, 178] width 58 height 11
click at [331, 214] on button "button" at bounding box center [328, 217] width 7 height 7
type input "********"
type input "**"
click at [331, 217] on button "button" at bounding box center [328, 217] width 7 height 7
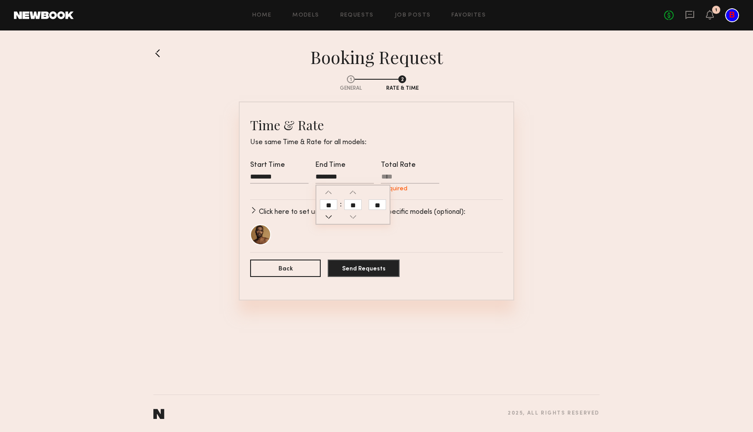
click at [331, 217] on button "button" at bounding box center [328, 217] width 7 height 7
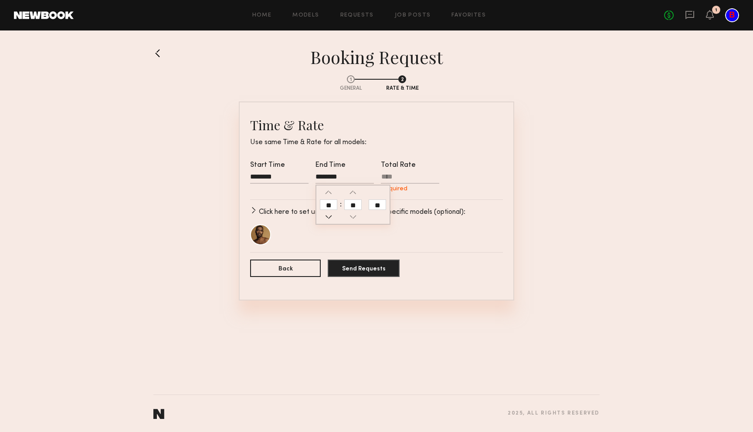
type input "********"
click at [434, 196] on form "Time & Rate Use same Time & Rate for all models: Start Time ******** End Time *…" at bounding box center [376, 200] width 253 height 169
click at [409, 182] on input "Total Rate Required" at bounding box center [410, 178] width 58 height 11
type input "****"
click at [448, 209] on p "Click here to set unique Time & Rate for specific models (optional):" at bounding box center [362, 212] width 207 height 10
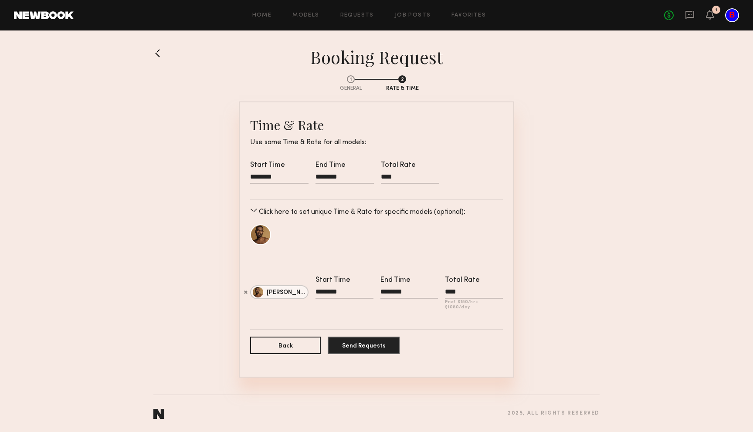
click at [369, 213] on p "Click here to set unique Time & Rate for specific models (optional):" at bounding box center [362, 212] width 207 height 10
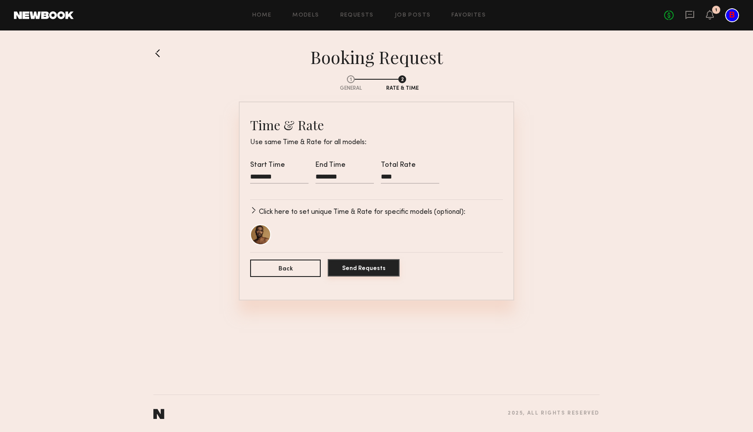
click at [356, 270] on button "Send Requests" at bounding box center [364, 267] width 72 height 17
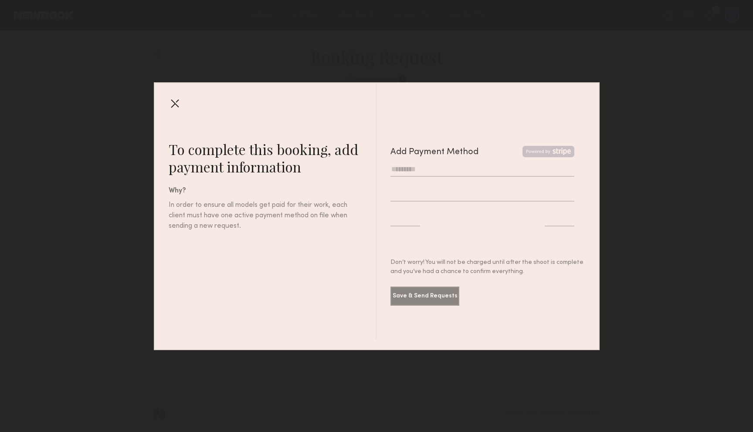
click at [440, 172] on input "text" at bounding box center [482, 170] width 184 height 14
type input "**********"
click at [421, 169] on input "text" at bounding box center [482, 170] width 184 height 14
type input "**********"
click at [527, 237] on div at bounding box center [482, 226] width 184 height 28
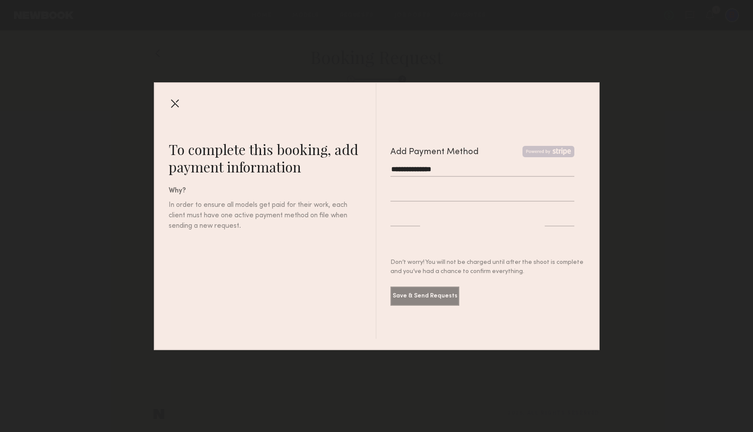
click at [439, 236] on div at bounding box center [436, 224] width 92 height 25
click at [437, 295] on button "Save & Send Requests" at bounding box center [424, 295] width 69 height 19
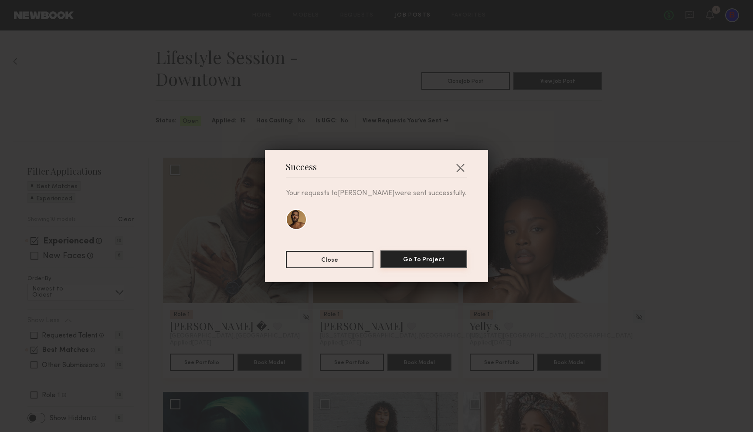
click at [400, 259] on button "Go To Project" at bounding box center [423, 259] width 87 height 17
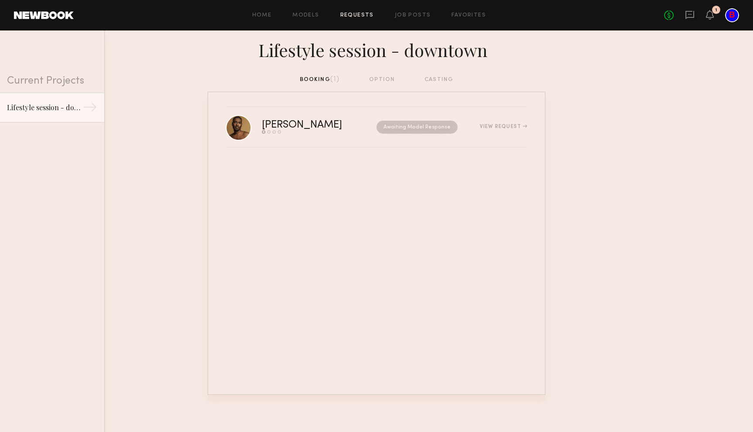
click at [581, 146] on nb-requests-list-container "Demetrius M. Send request Model response Review hours worked Pay model Awaiting…" at bounding box center [376, 244] width 753 height 304
click at [709, 12] on icon at bounding box center [709, 14] width 7 height 6
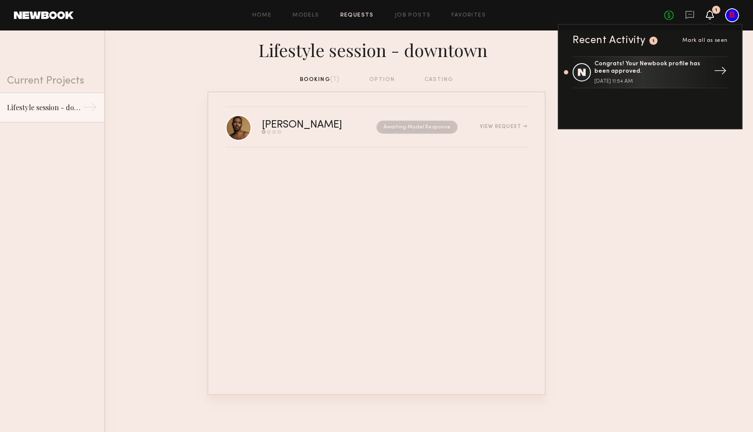
click at [682, 61] on div "Congrats! Your Newbook profile has been approved." at bounding box center [650, 68] width 113 height 15
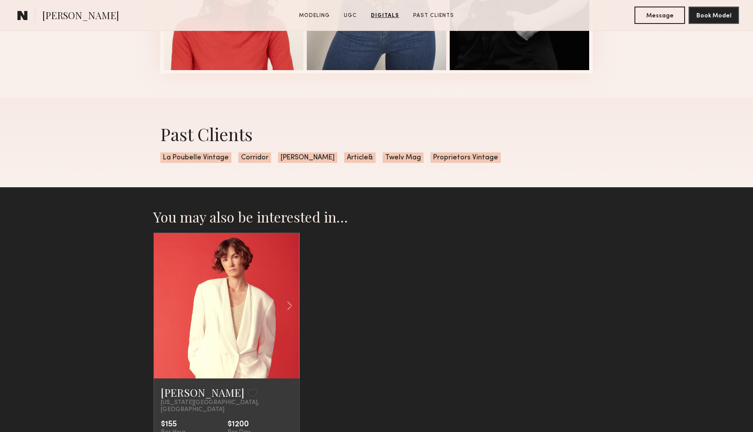
scroll to position [1467, 0]
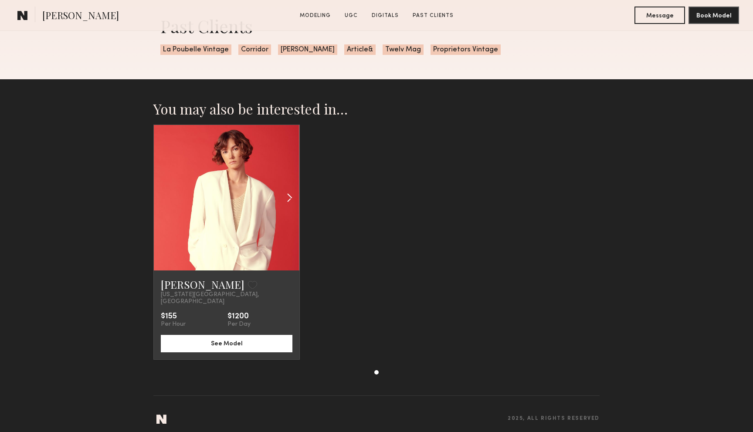
click at [291, 196] on common-icon at bounding box center [289, 198] width 13 height 17
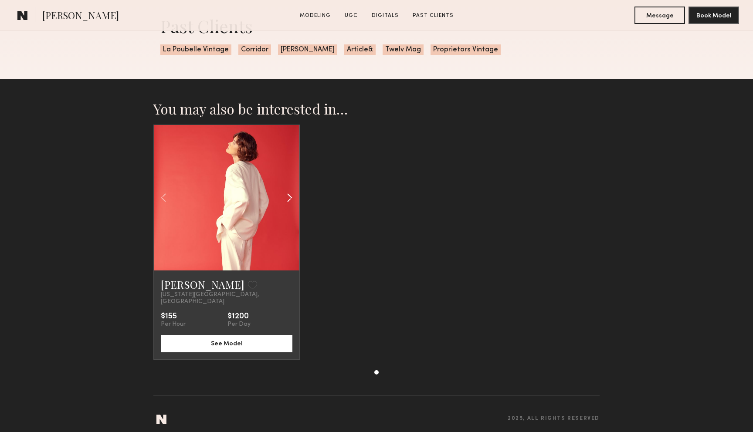
click at [291, 196] on common-icon at bounding box center [289, 198] width 13 height 17
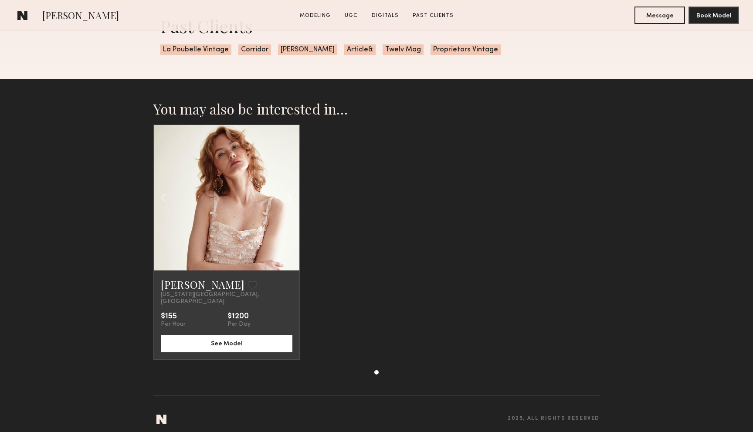
click at [291, 196] on common-icon at bounding box center [289, 198] width 13 height 17
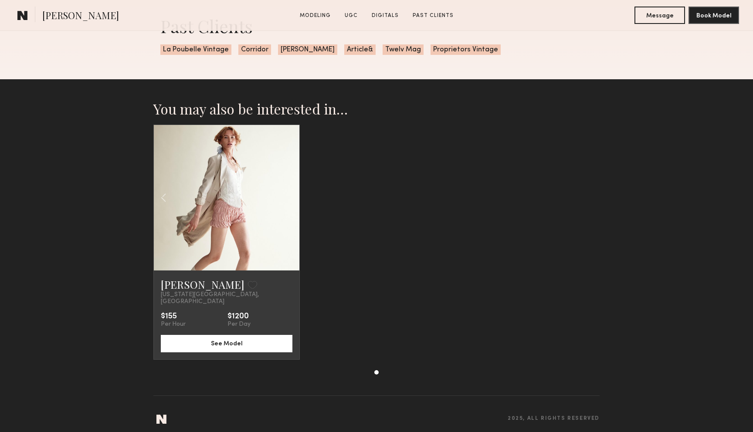
click at [291, 196] on div at bounding box center [227, 198] width 146 height 146
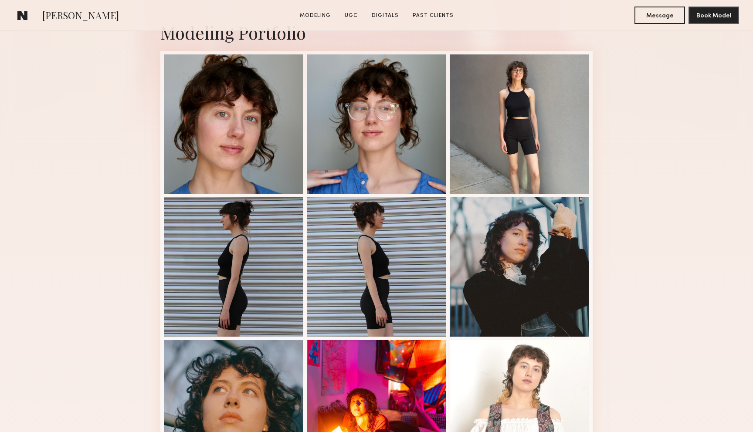
scroll to position [196, 0]
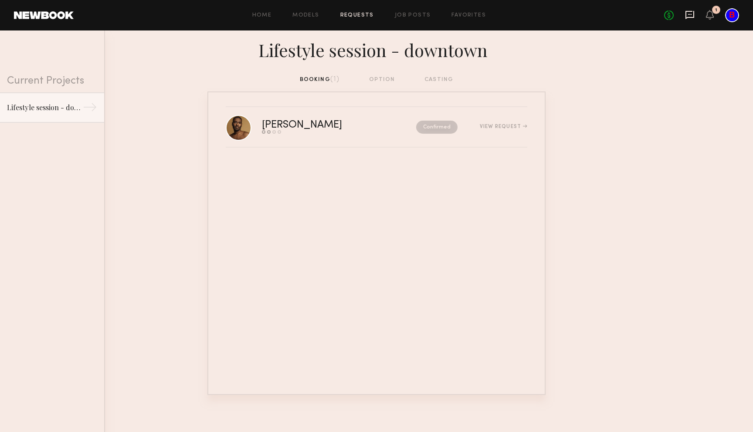
click at [687, 16] on icon at bounding box center [690, 15] width 10 height 10
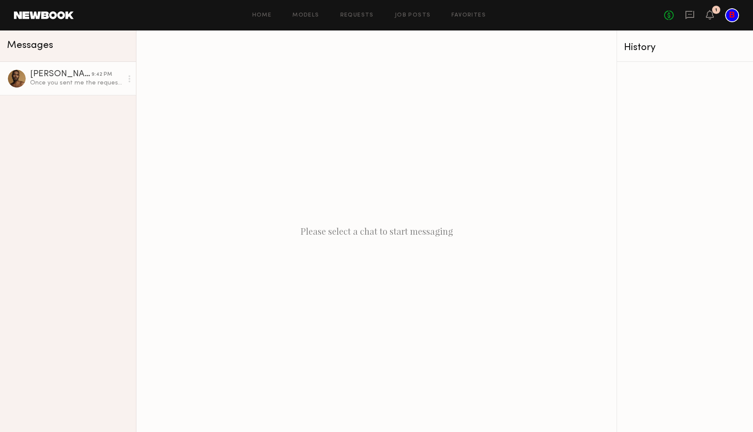
click at [85, 93] on link "[PERSON_NAME] 9:42 PM Once you sent me the request I will approve it." at bounding box center [68, 79] width 136 height 34
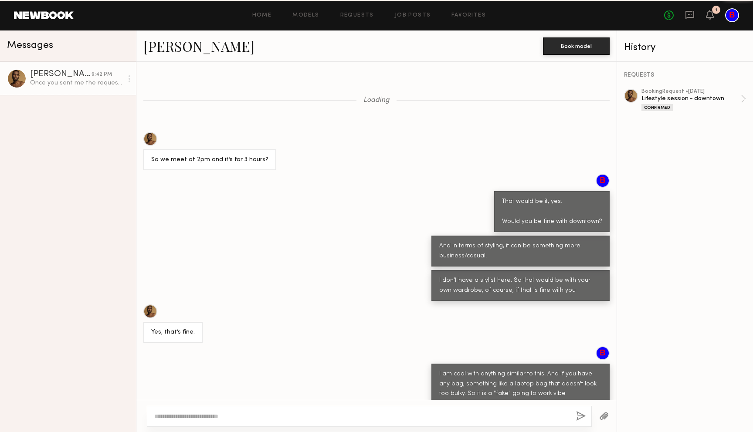
scroll to position [289, 0]
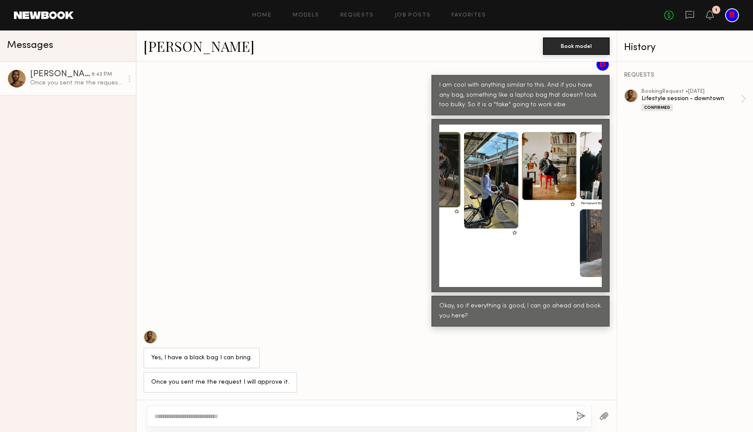
type textarea "*"
type textarea "**********"
click at [206, 415] on textarea at bounding box center [361, 416] width 415 height 9
paste textarea "**********"
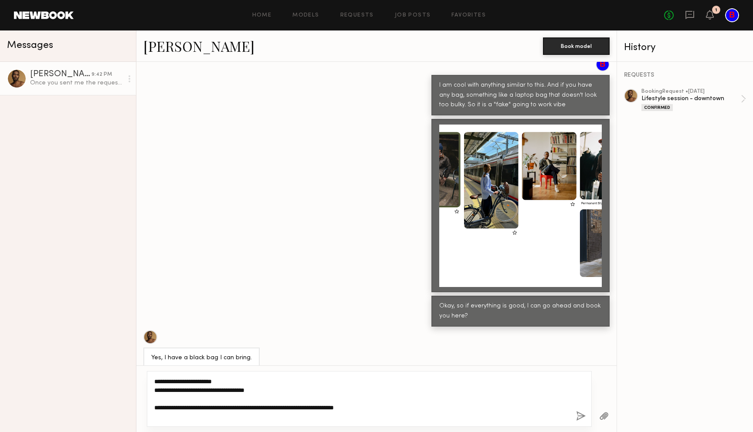
type textarea "**********"
click at [580, 415] on button "button" at bounding box center [581, 416] width 10 height 11
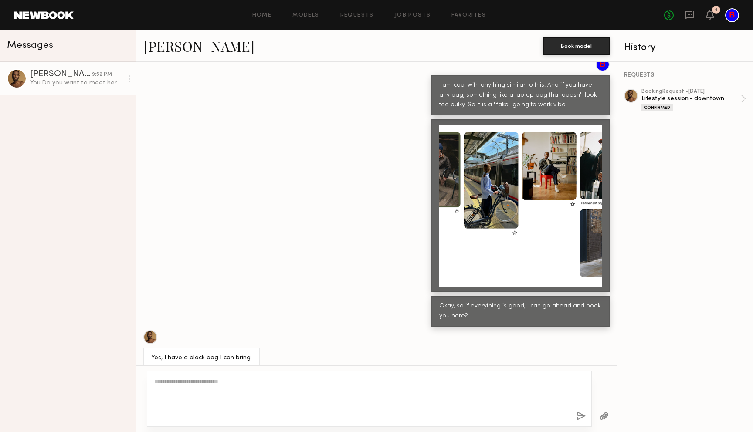
scroll to position [419, 0]
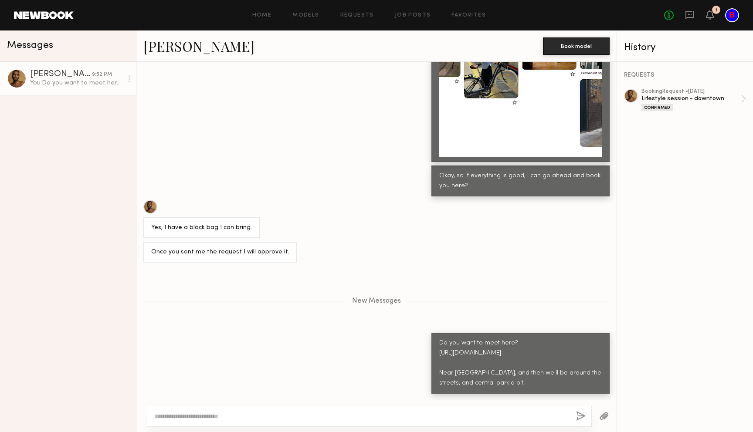
click at [325, 418] on textarea at bounding box center [361, 416] width 415 height 9
type textarea "**********"
click at [579, 415] on button "button" at bounding box center [581, 416] width 10 height 11
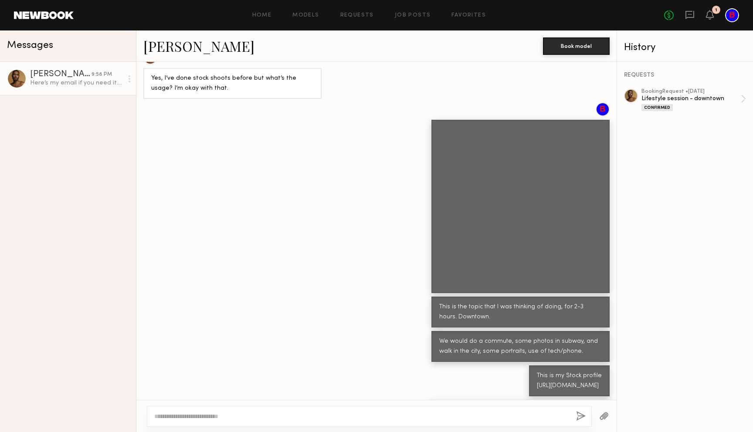
scroll to position [1259, 0]
